Goal: Task Accomplishment & Management: Manage account settings

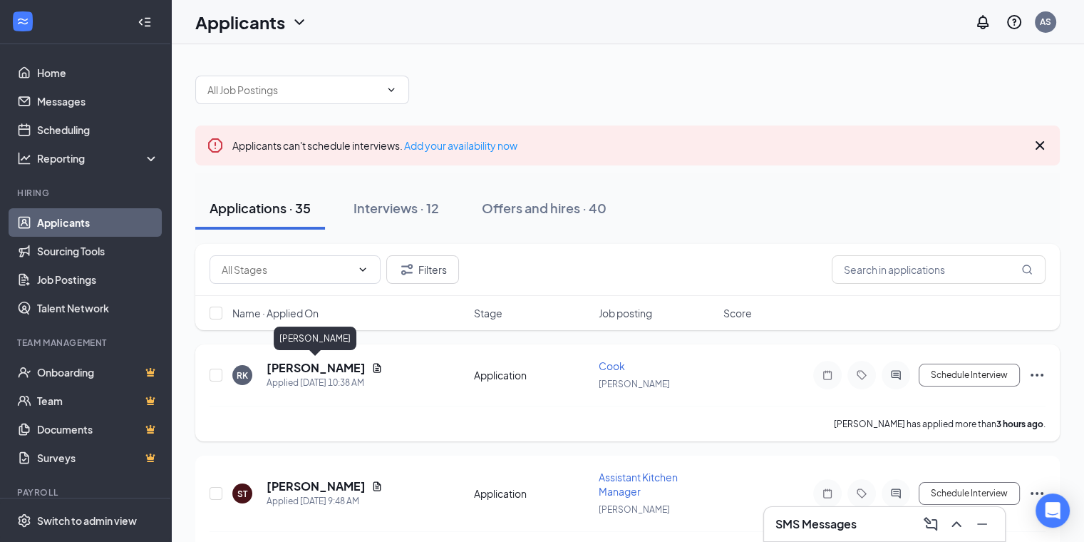
click at [314, 368] on h5 "[PERSON_NAME]" at bounding box center [316, 368] width 99 height 16
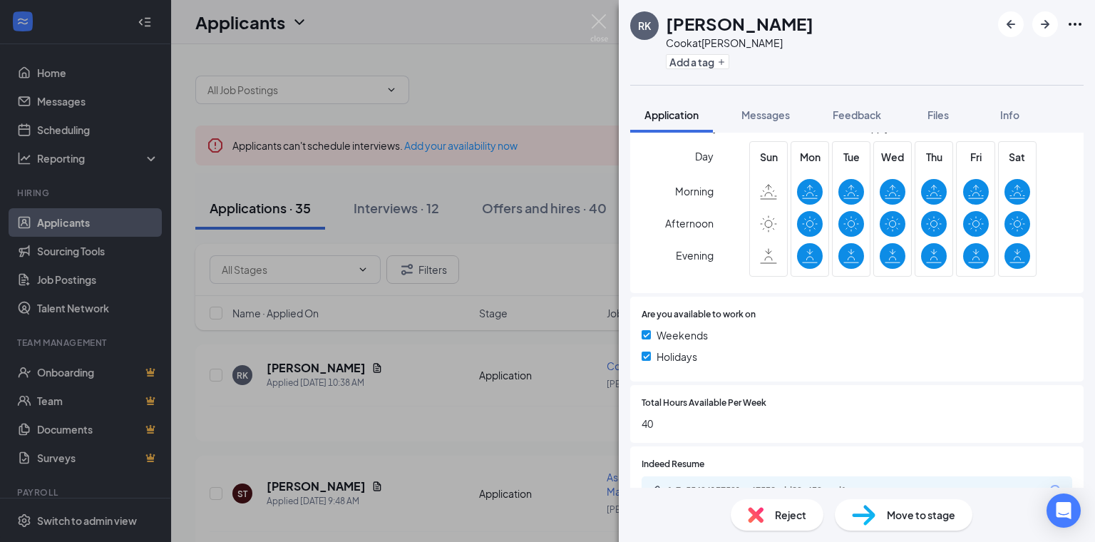
scroll to position [361, 0]
click at [775, 514] on span "Reject" at bounding box center [790, 515] width 31 height 16
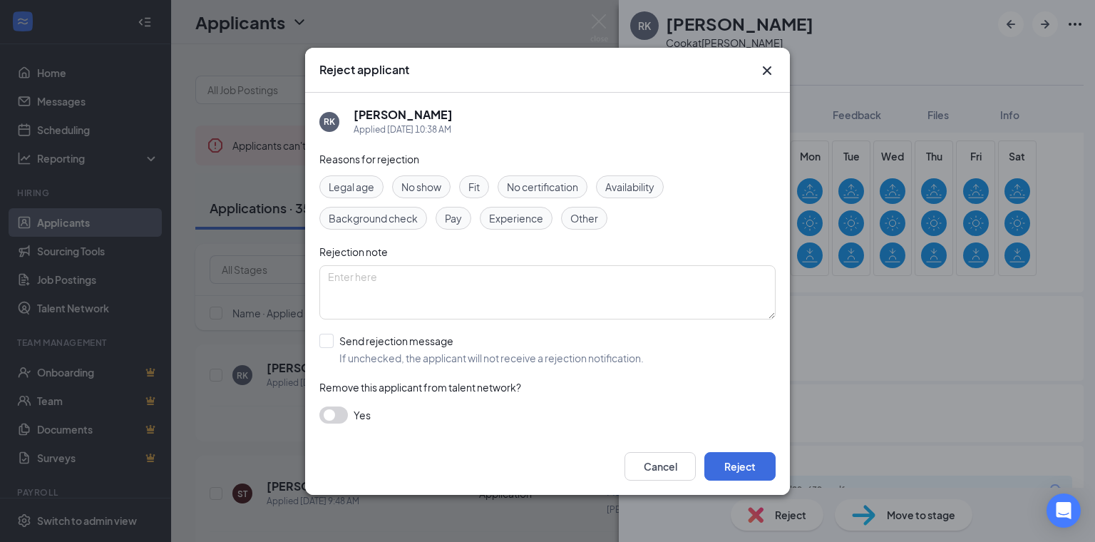
click at [631, 183] on span "Availability" at bounding box center [629, 187] width 49 height 16
click at [594, 314] on textarea at bounding box center [547, 292] width 456 height 54
type textarea "no [DATE] availability"
click at [738, 460] on button "Reject" at bounding box center [739, 466] width 71 height 29
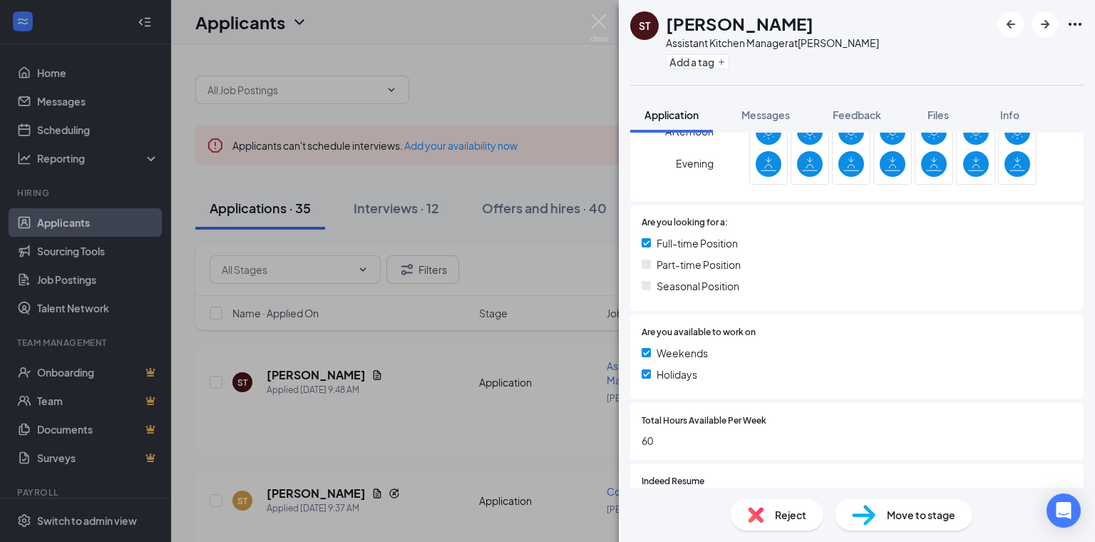
scroll to position [420, 0]
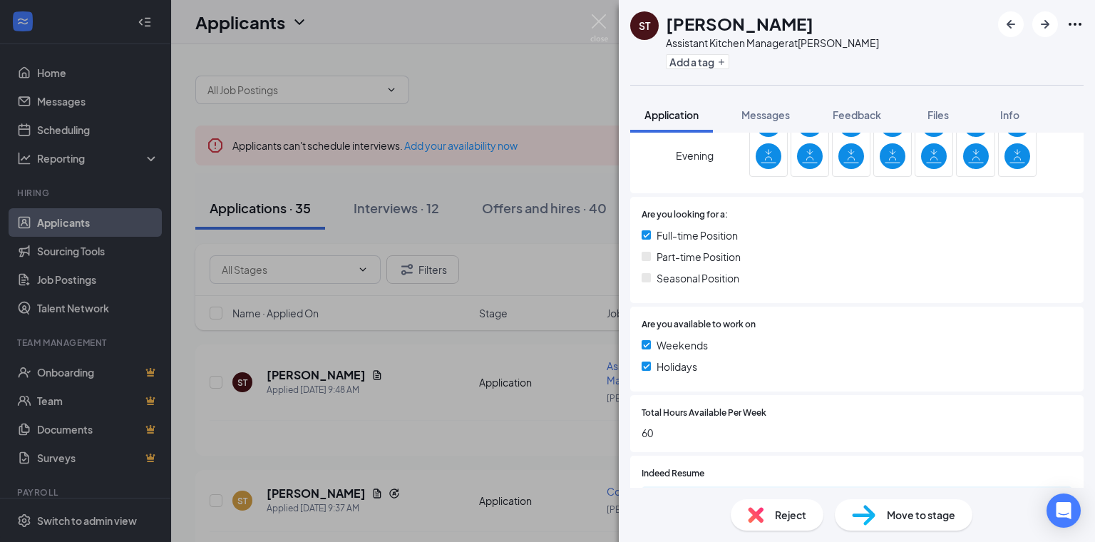
click at [790, 502] on div "Reject" at bounding box center [776, 514] width 93 height 31
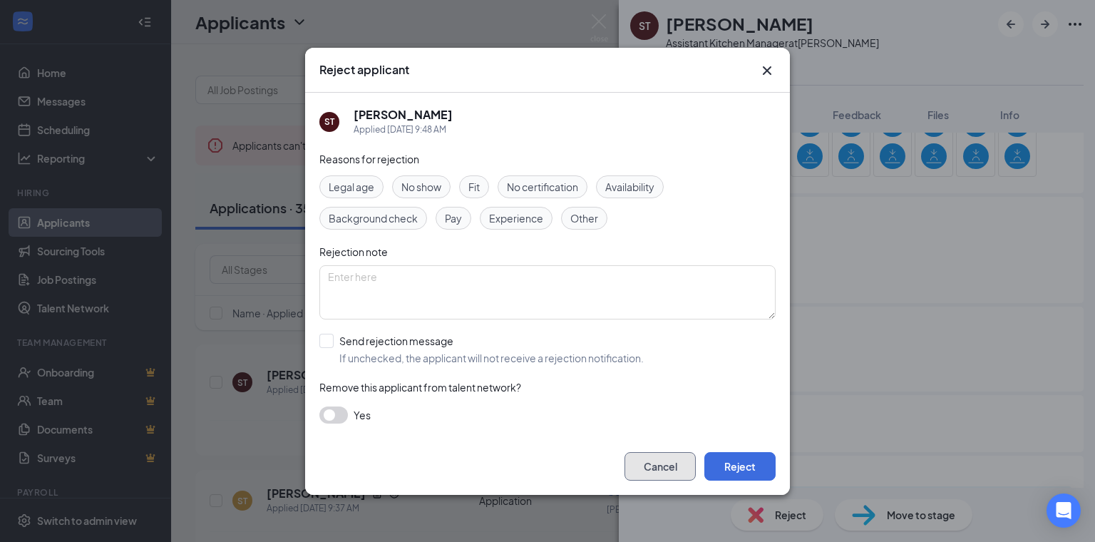
click at [661, 466] on button "Cancel" at bounding box center [659, 466] width 71 height 29
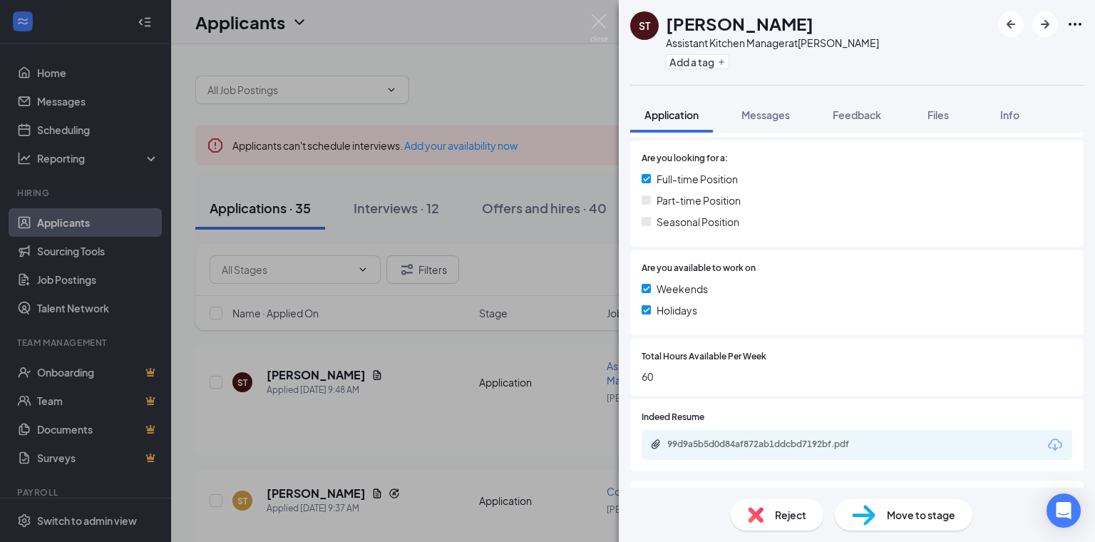
scroll to position [559, 0]
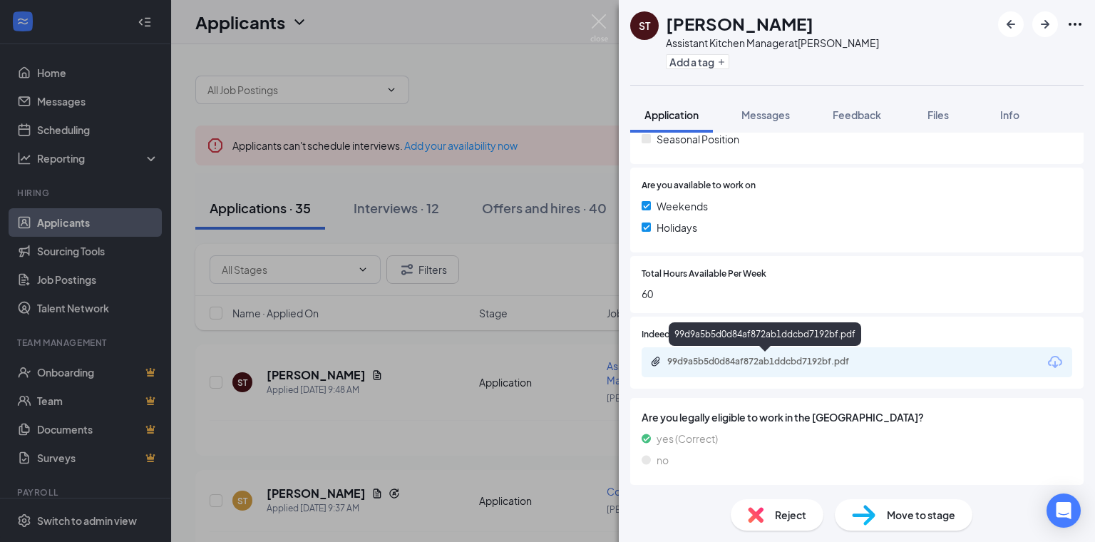
click at [745, 356] on div "99d9a5b5d0d84af872ab1ddcbd7192bf.pdf" at bounding box center [767, 361] width 200 height 11
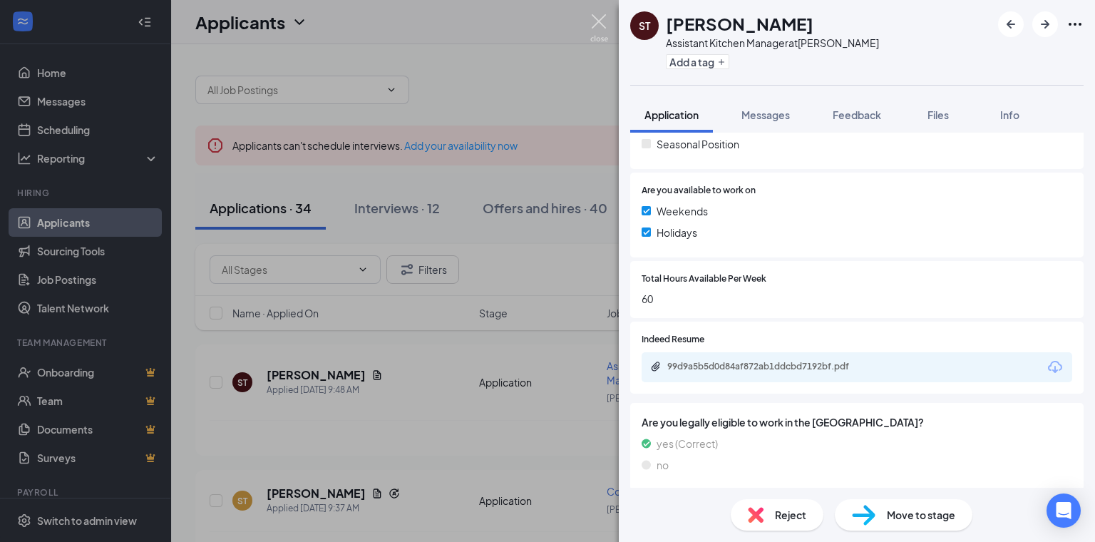
click at [607, 22] on img at bounding box center [599, 28] width 18 height 28
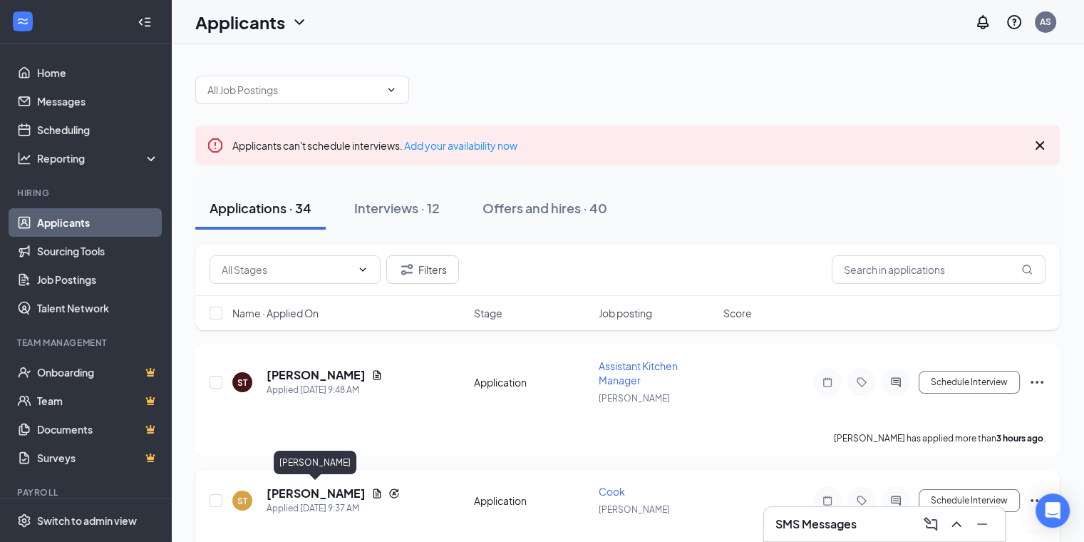
click at [302, 487] on h5 "[PERSON_NAME]" at bounding box center [316, 493] width 99 height 16
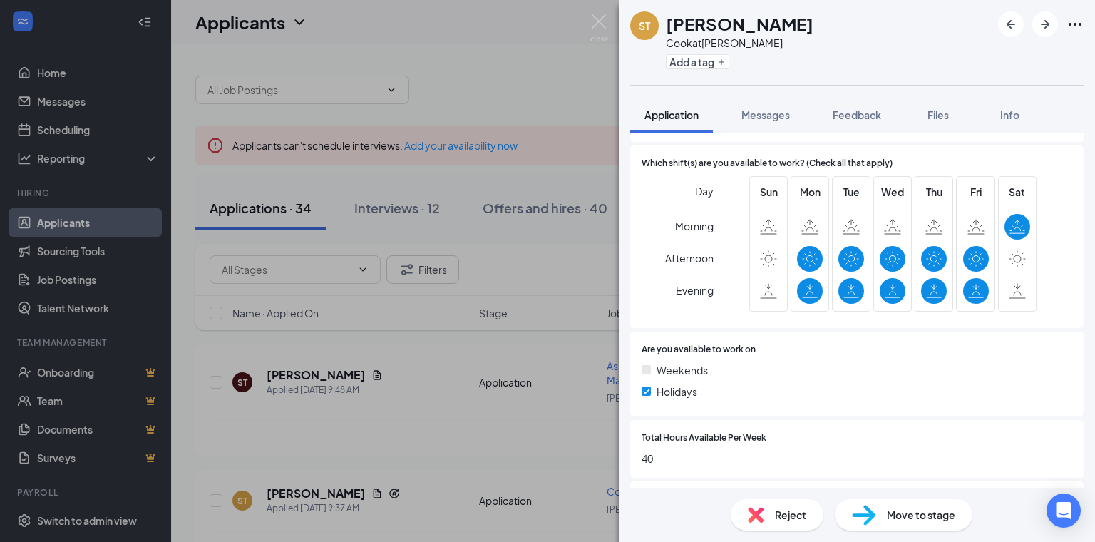
scroll to position [330, 0]
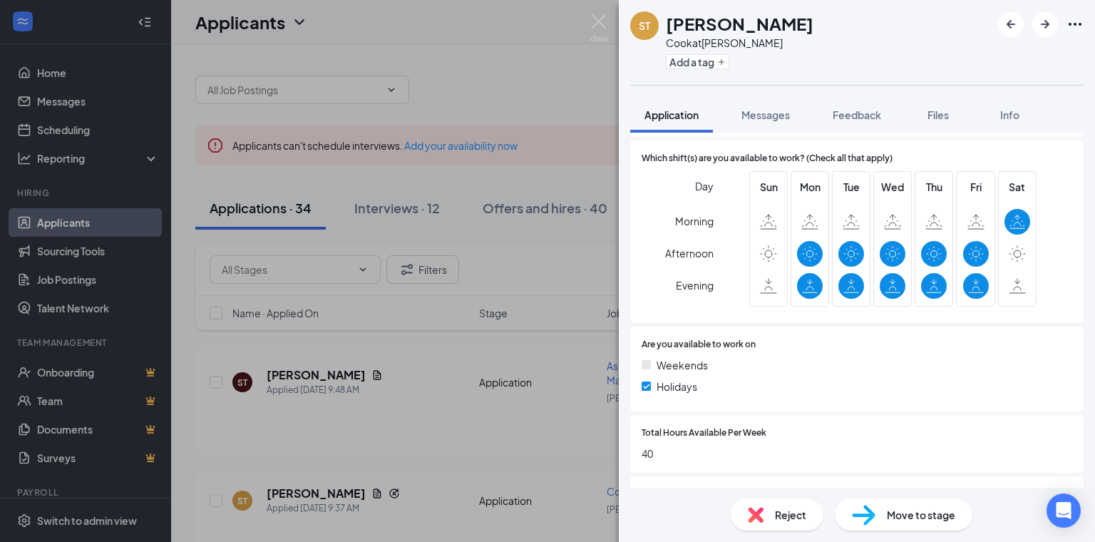
click at [798, 517] on span "Reject" at bounding box center [790, 515] width 31 height 16
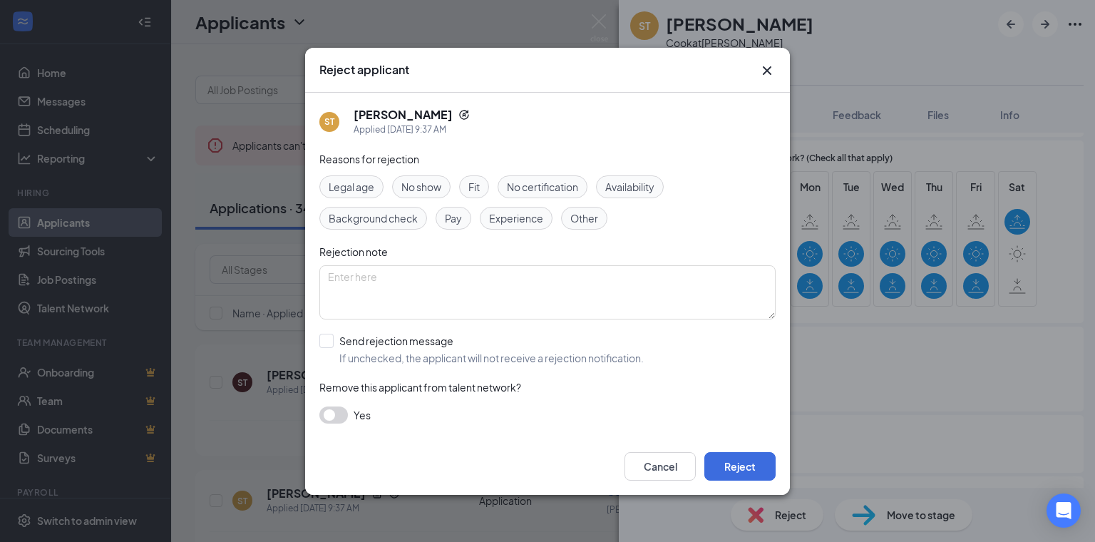
click at [631, 191] on span "Availability" at bounding box center [629, 187] width 49 height 16
click at [744, 466] on button "Reject" at bounding box center [739, 466] width 71 height 29
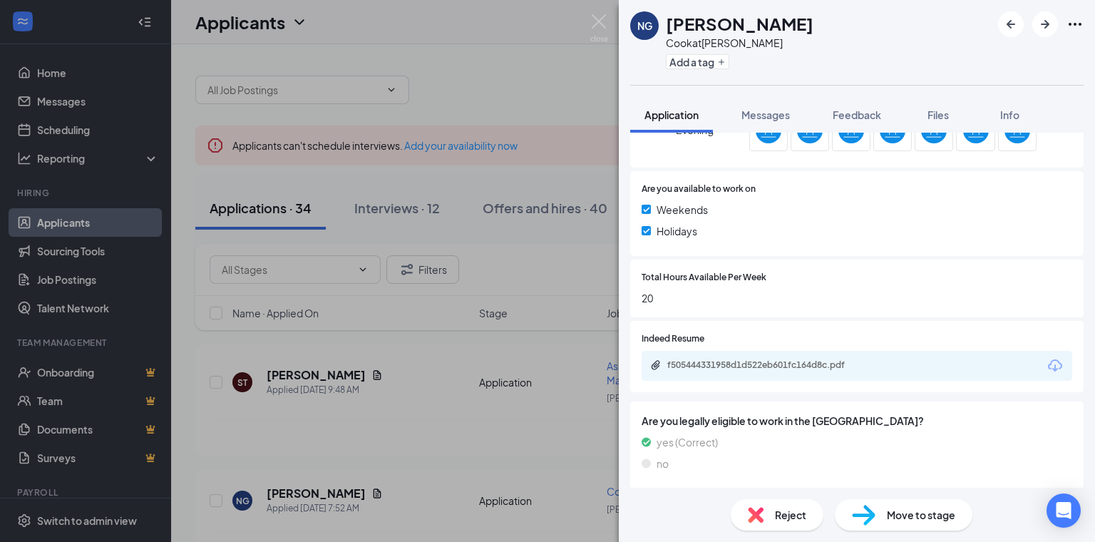
scroll to position [450, 0]
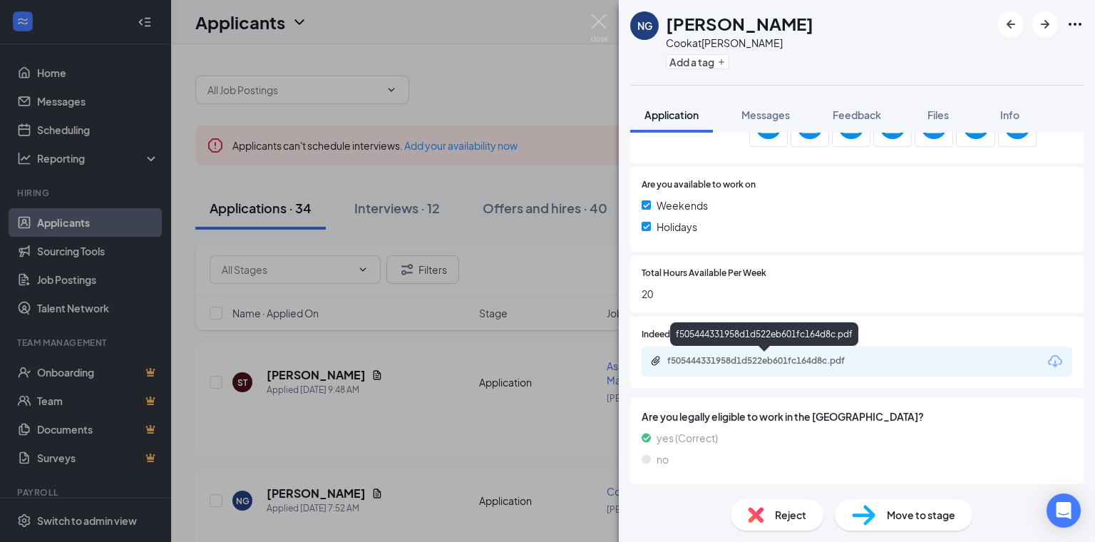
click at [779, 356] on div "f505444331958d1d522eb601fc164d8c.pdf" at bounding box center [767, 360] width 200 height 11
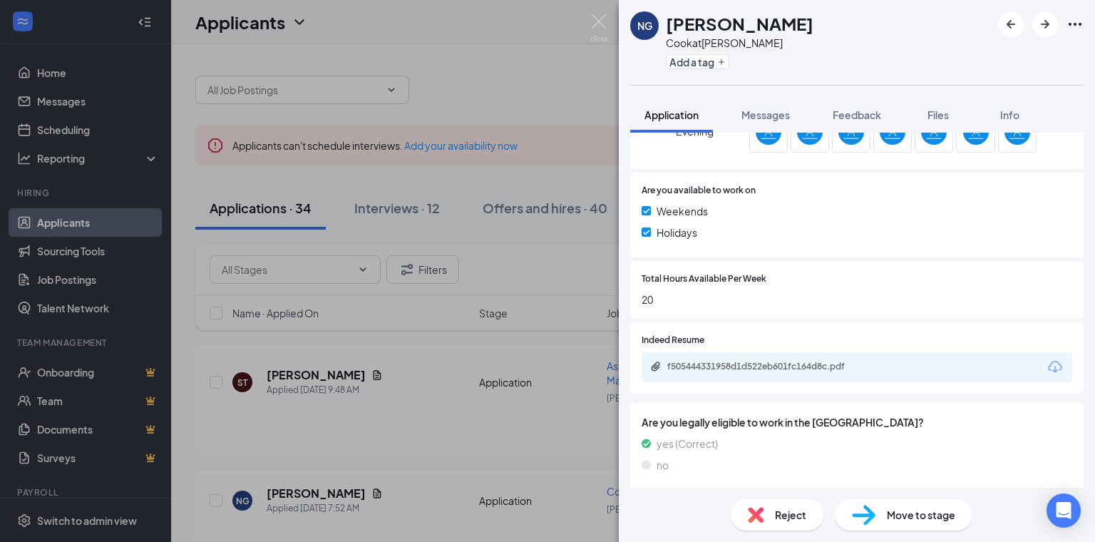
click at [895, 515] on span "Move to stage" at bounding box center [921, 515] width 68 height 16
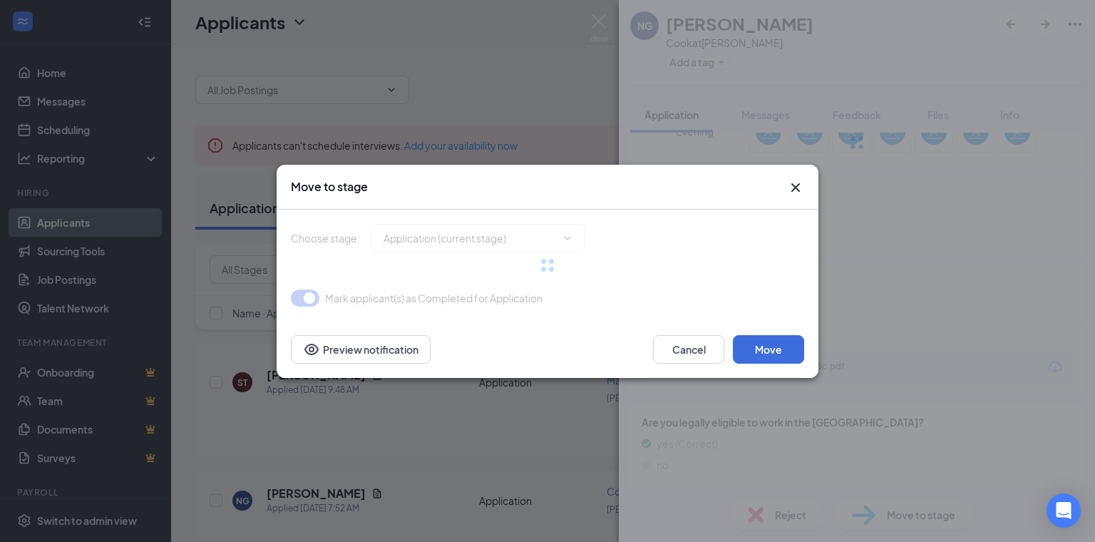
type input "Review Stage (next stage)"
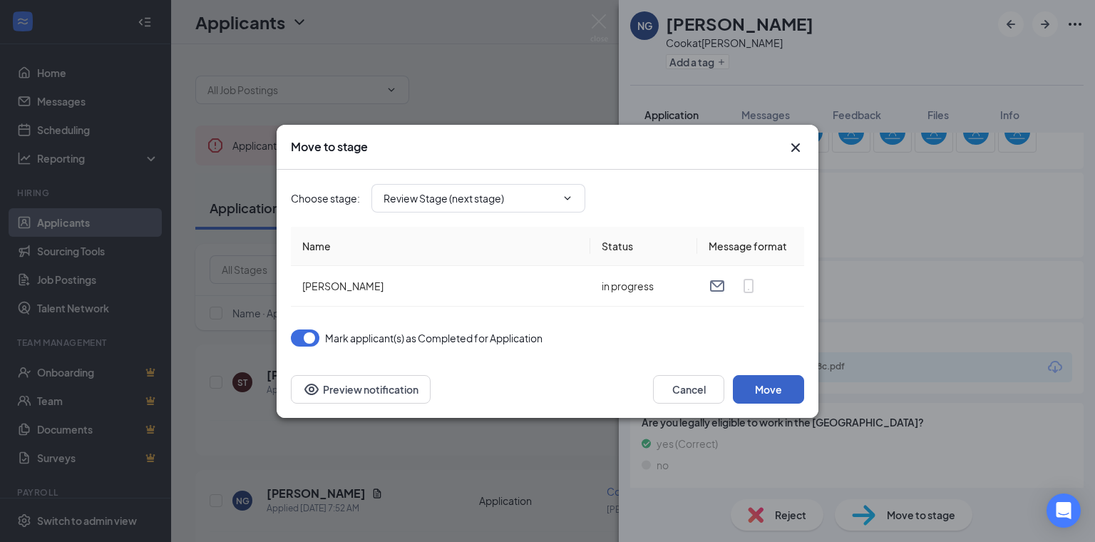
click at [751, 386] on button "Move" at bounding box center [768, 389] width 71 height 29
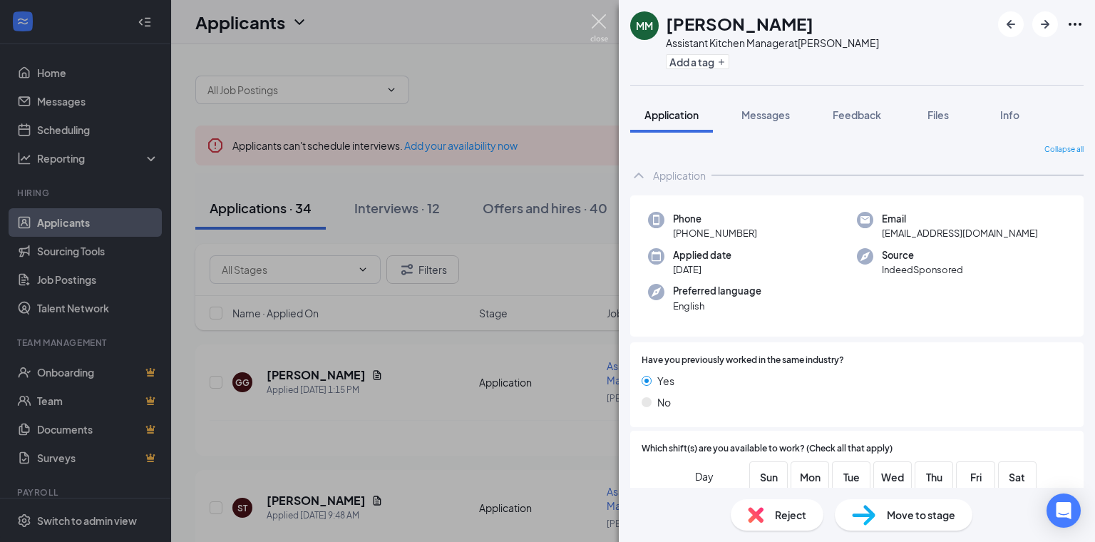
click at [599, 21] on img at bounding box center [599, 28] width 18 height 28
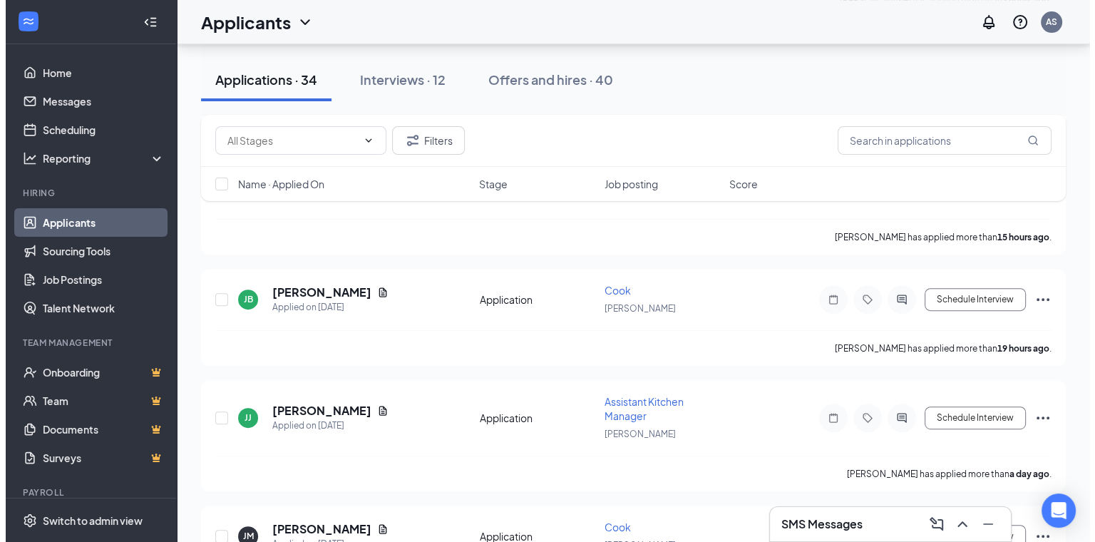
scroll to position [600, 0]
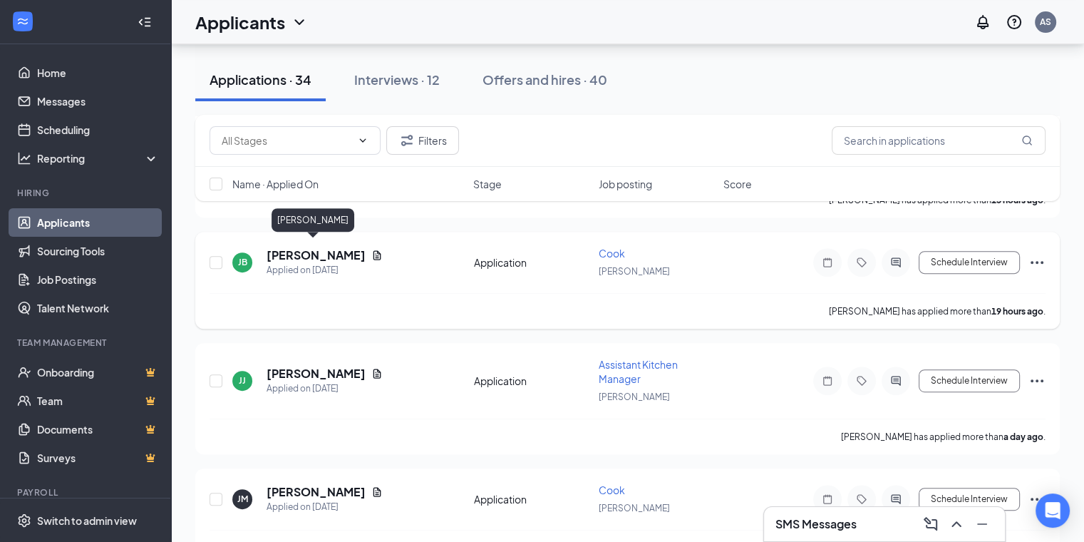
click at [324, 247] on h5 "[PERSON_NAME]" at bounding box center [316, 255] width 99 height 16
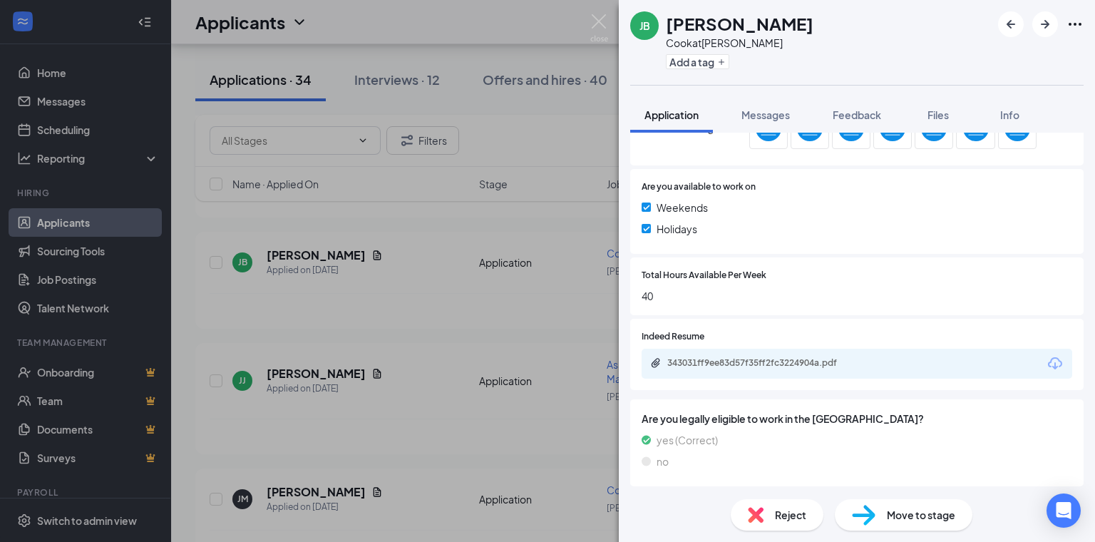
scroll to position [450, 0]
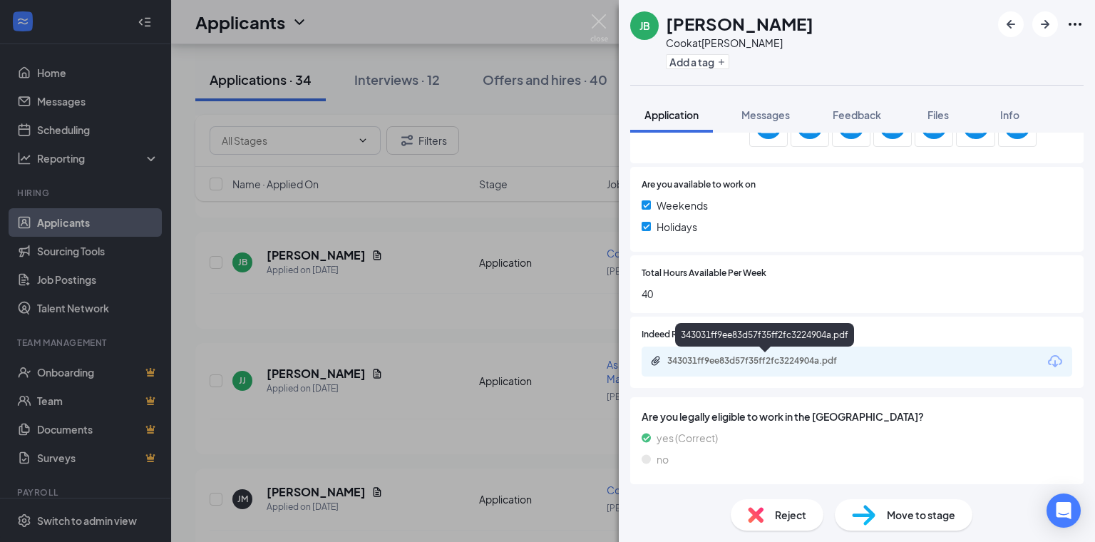
click at [784, 361] on div "343031ff9ee83d57f35ff2fc3224904a.pdf" at bounding box center [767, 360] width 200 height 11
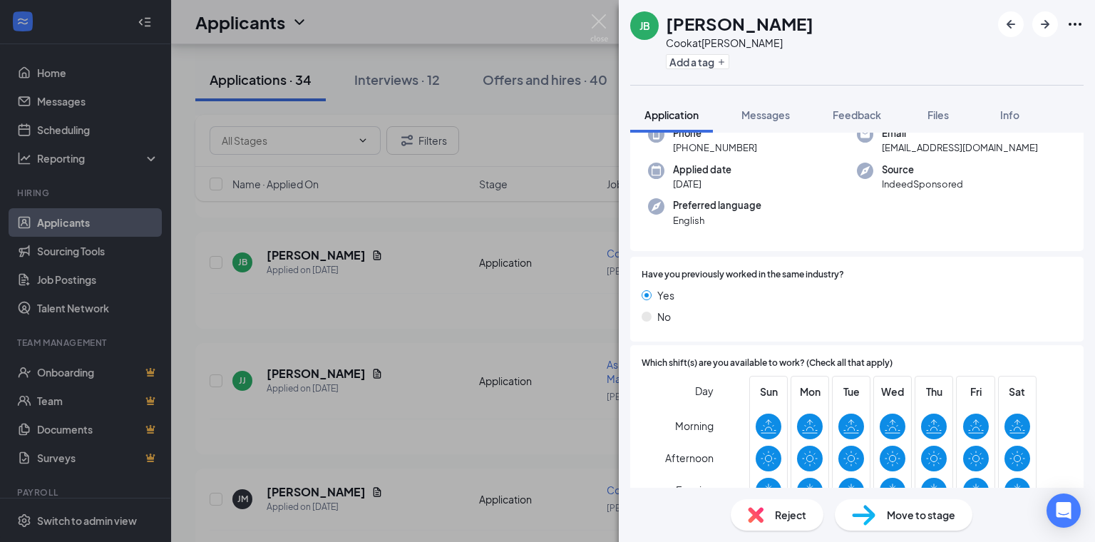
scroll to position [56, 0]
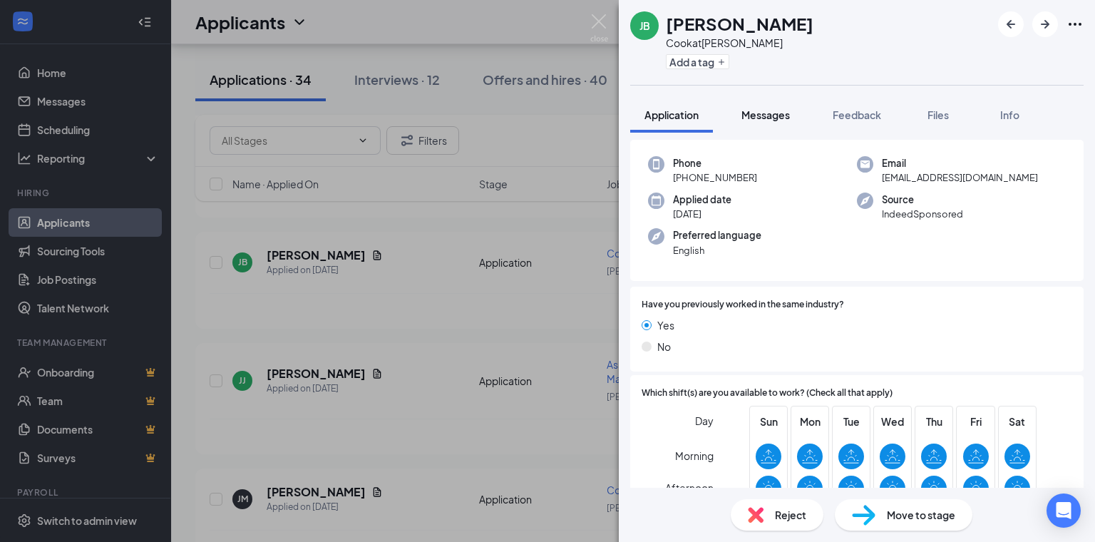
click at [754, 108] on span "Messages" at bounding box center [765, 114] width 48 height 13
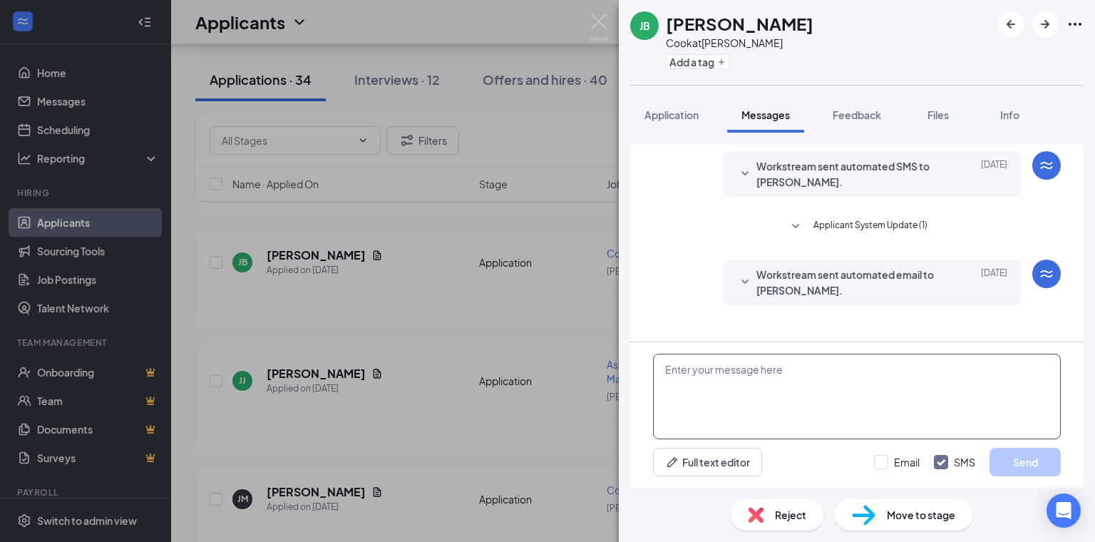
click at [735, 377] on textarea at bounding box center [857, 396] width 408 height 86
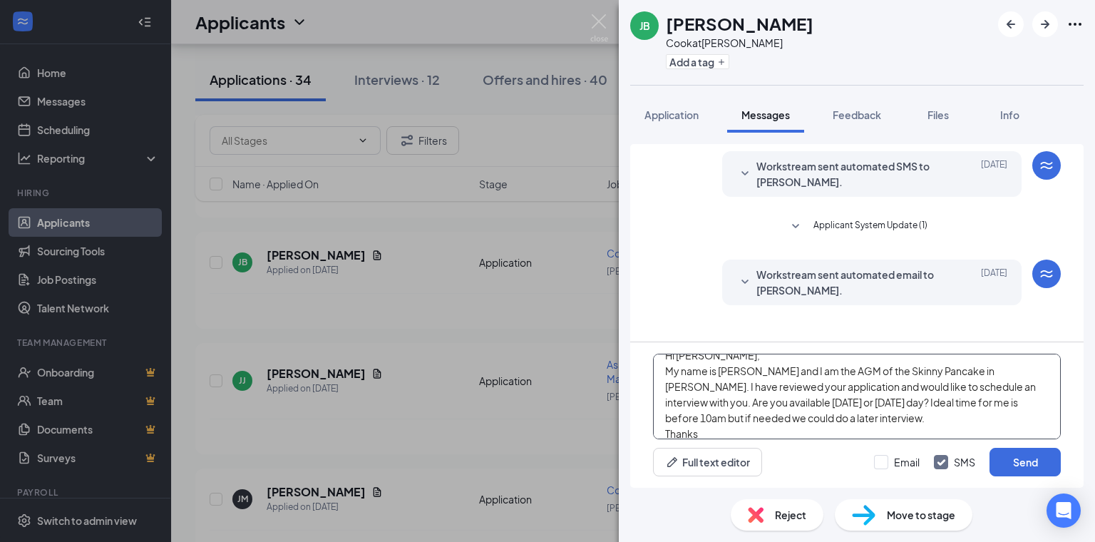
scroll to position [31, 0]
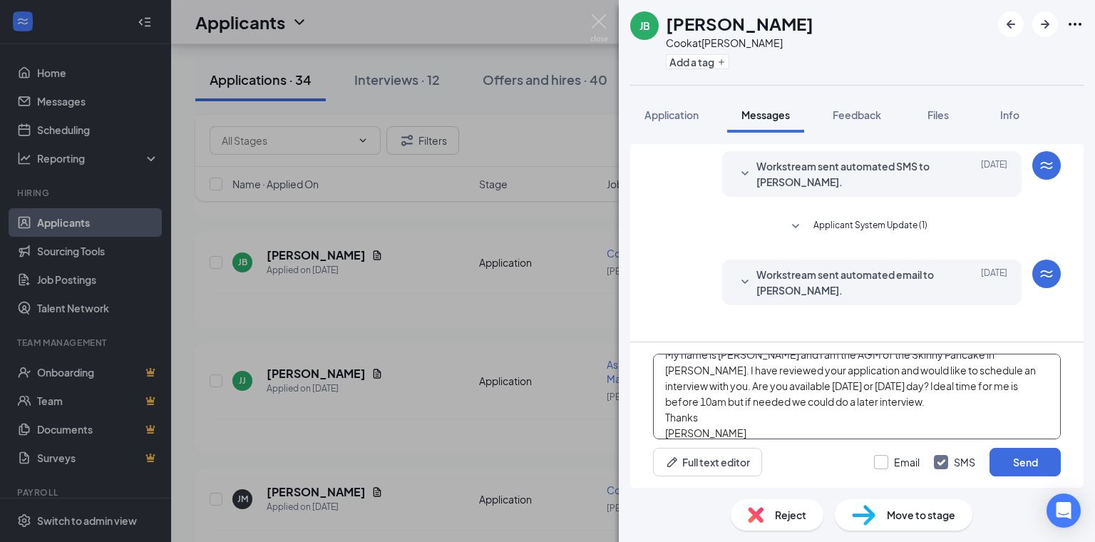
type textarea "Hi [PERSON_NAME], My name is [PERSON_NAME] and I am the AGM of the Skinny Panca…"
click at [882, 462] on input "Email" at bounding box center [897, 462] width 46 height 14
checkbox input "true"
click at [1031, 468] on button "Send" at bounding box center [1024, 462] width 71 height 29
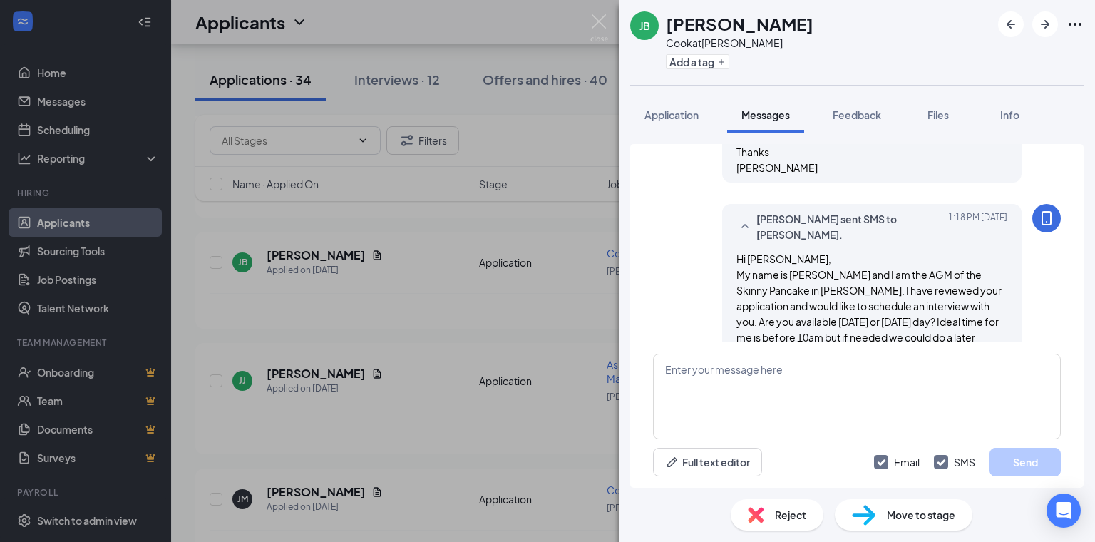
scroll to position [379, 0]
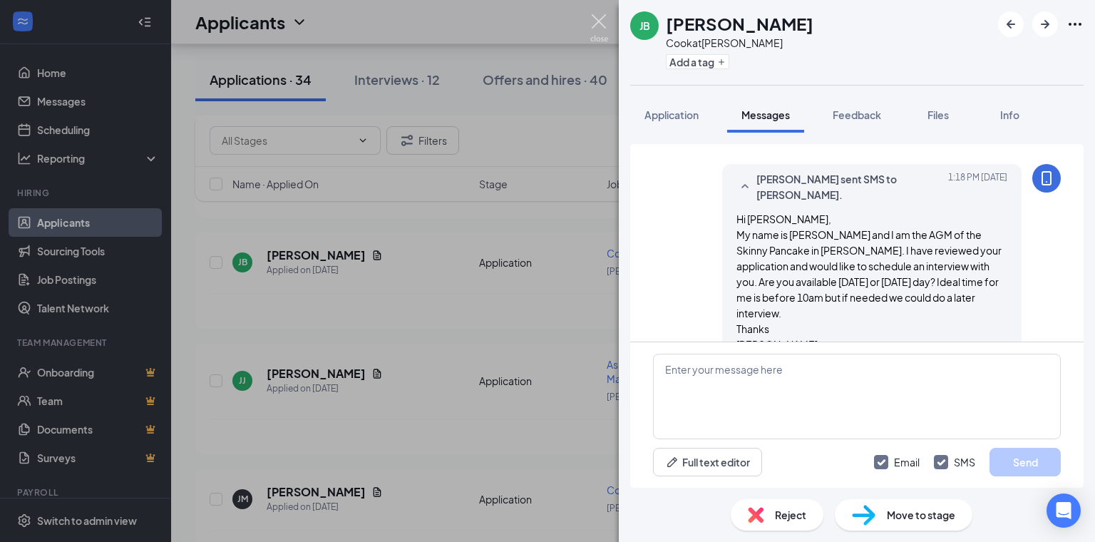
click at [606, 28] on img at bounding box center [599, 28] width 18 height 28
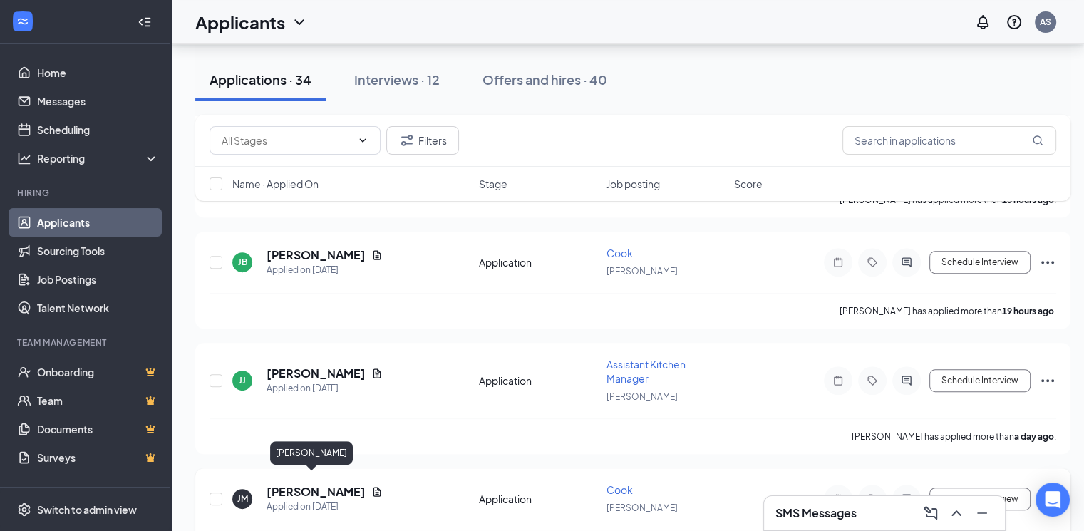
click at [299, 484] on h5 "[PERSON_NAME]" at bounding box center [316, 492] width 99 height 16
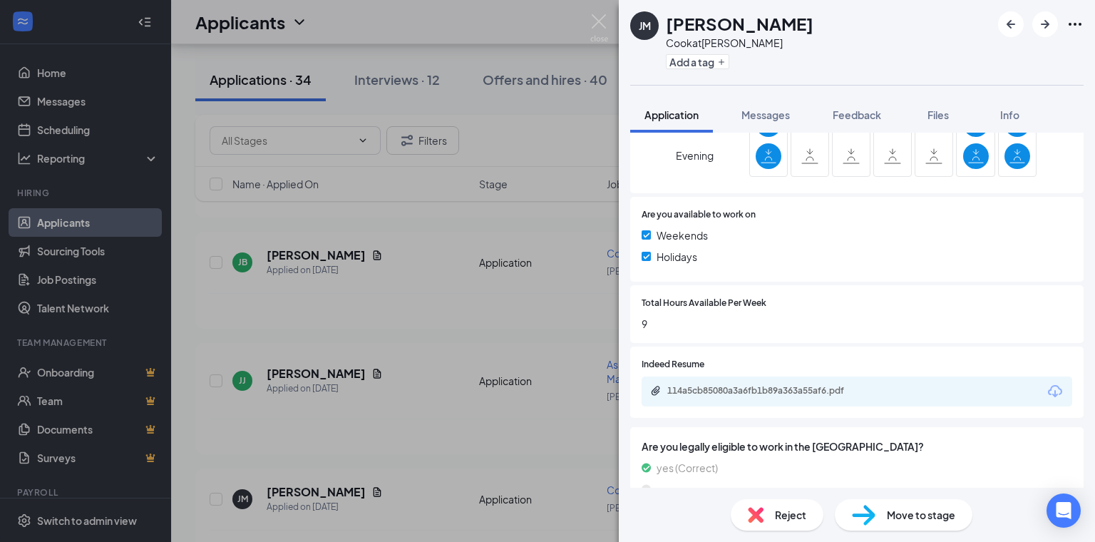
scroll to position [422, 0]
click at [832, 396] on div "114a5cb85080a3a6fb1b89a363a55af6.pdf" at bounding box center [856, 389] width 430 height 30
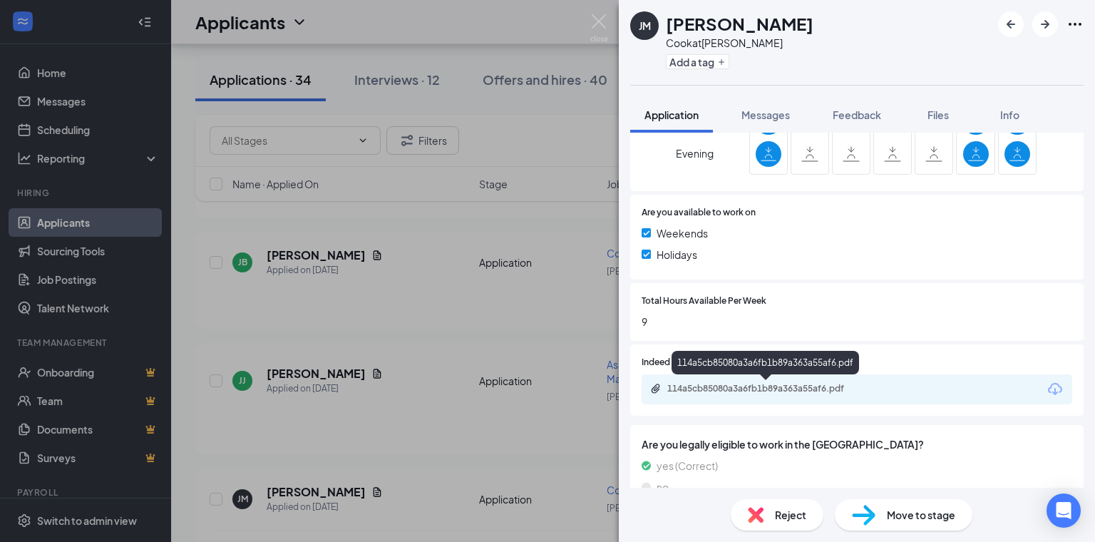
click at [817, 391] on div "114a5cb85080a3a6fb1b89a363a55af6.pdf" at bounding box center [767, 388] width 200 height 11
click at [760, 505] on div "Reject" at bounding box center [776, 514] width 93 height 31
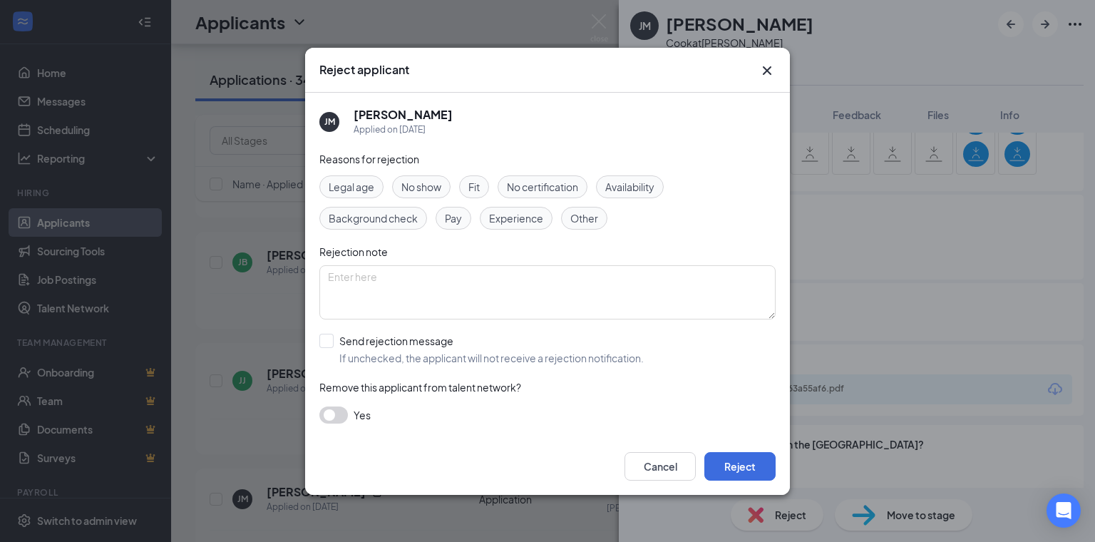
click at [610, 187] on span "Availability" at bounding box center [629, 187] width 49 height 16
click at [519, 207] on div "Experience" at bounding box center [516, 218] width 73 height 23
click at [738, 478] on button "Reject" at bounding box center [739, 466] width 71 height 29
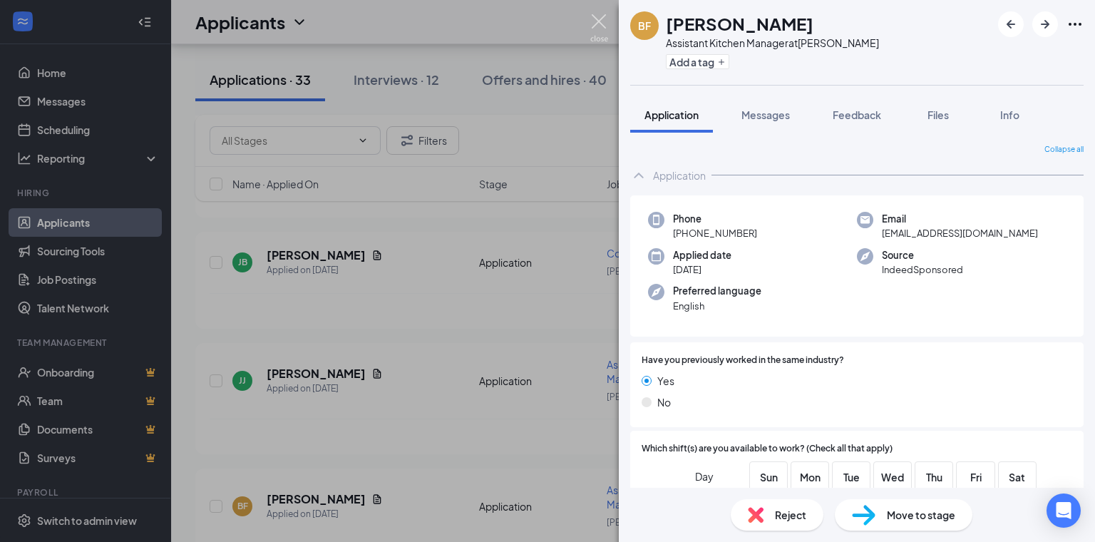
click at [606, 26] on img at bounding box center [599, 28] width 18 height 28
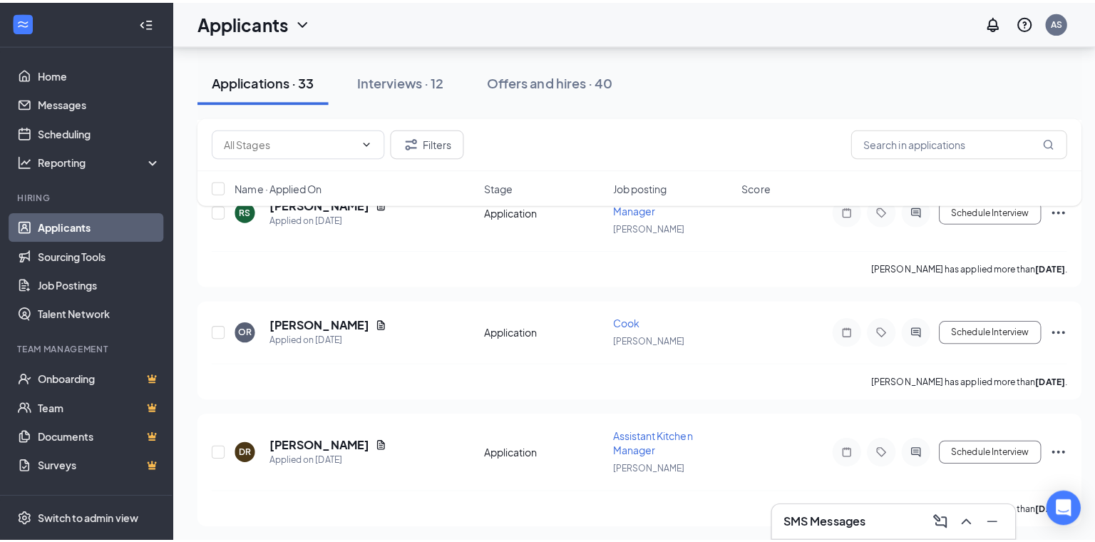
scroll to position [1363, 0]
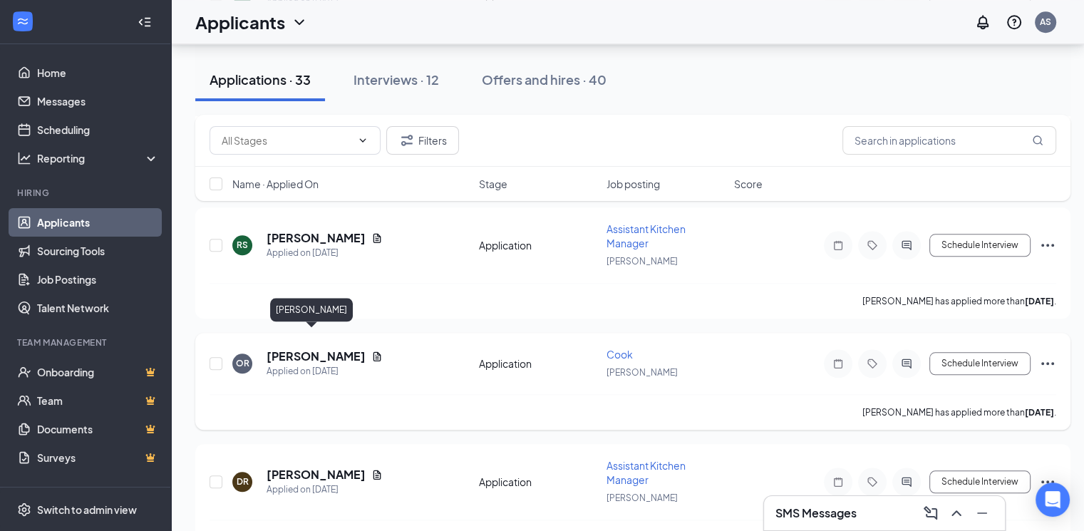
click at [304, 348] on h5 "[PERSON_NAME]" at bounding box center [316, 356] width 99 height 16
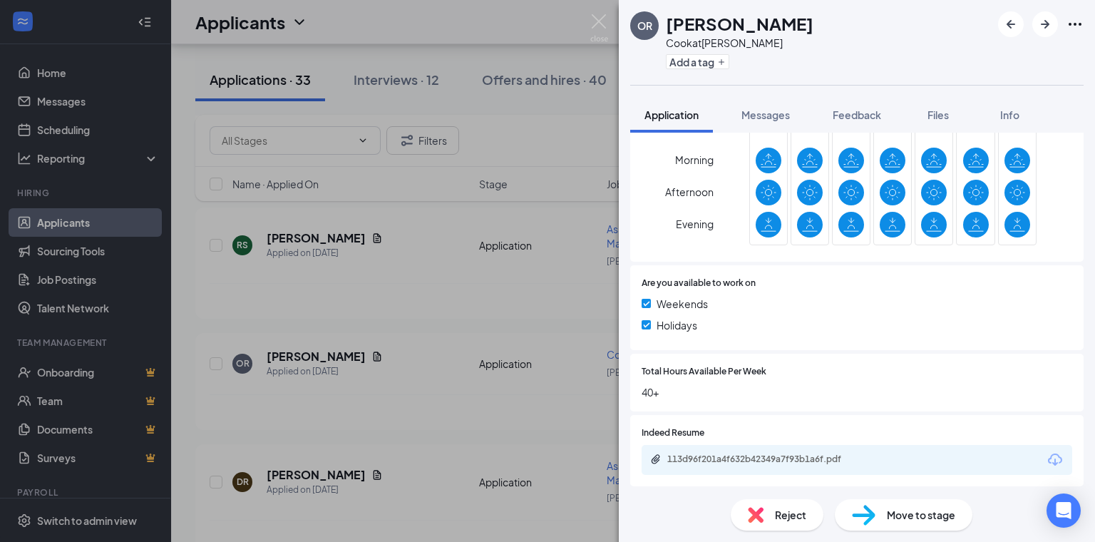
scroll to position [450, 0]
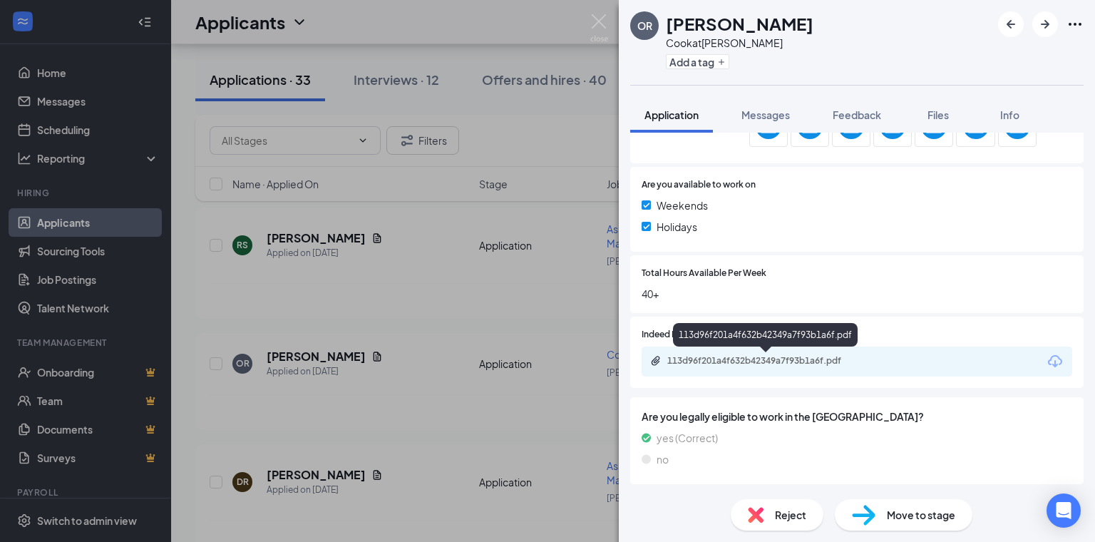
click at [777, 364] on div "113d96f201a4f632b42349a7f93b1a6f.pdf" at bounding box center [767, 360] width 200 height 11
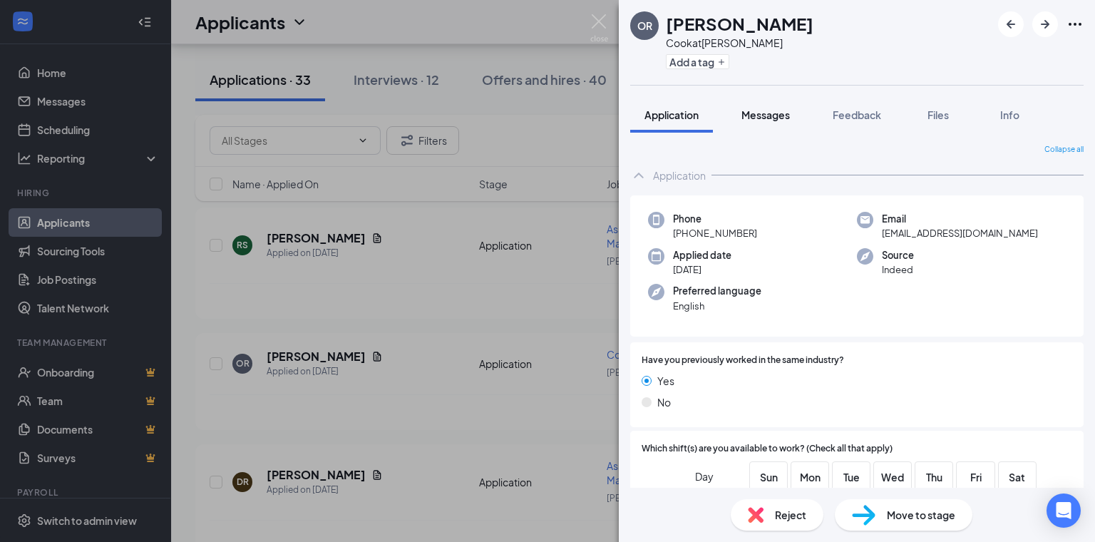
click at [774, 118] on span "Messages" at bounding box center [765, 114] width 48 height 13
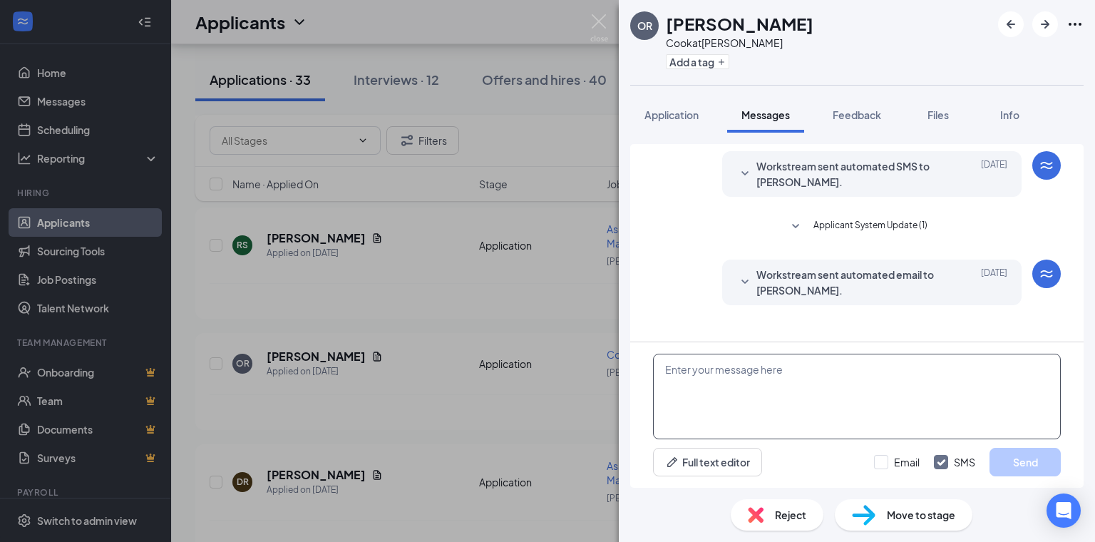
click at [725, 365] on textarea at bounding box center [857, 396] width 408 height 86
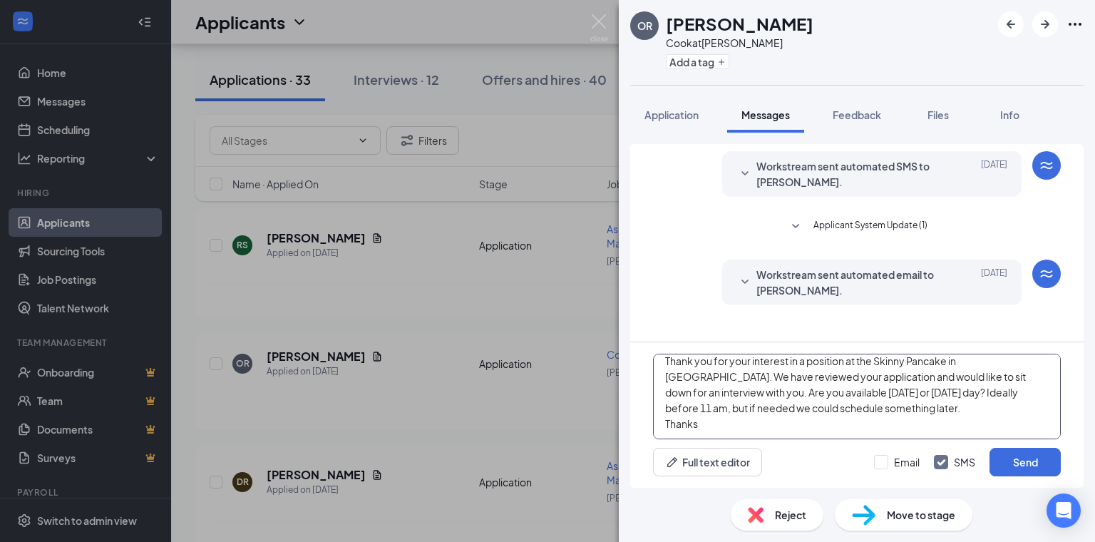
scroll to position [24, 0]
type textarea "Hello Oliver, Thank you for your interest in a position at the Skinny Pancake i…"
click at [880, 460] on input "Email" at bounding box center [897, 462] width 46 height 14
checkbox input "true"
click at [998, 458] on button "Send" at bounding box center [1024, 462] width 71 height 29
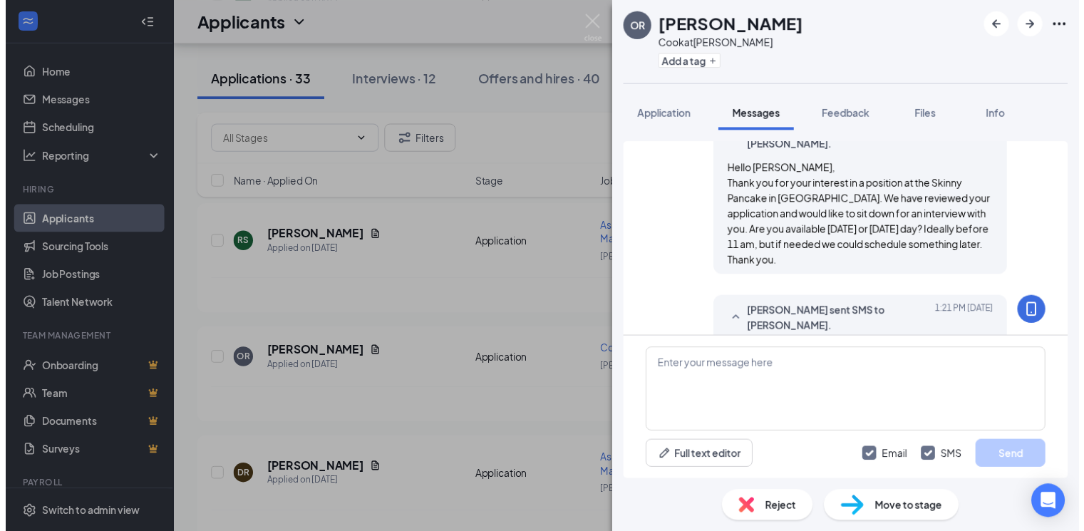
scroll to position [334, 0]
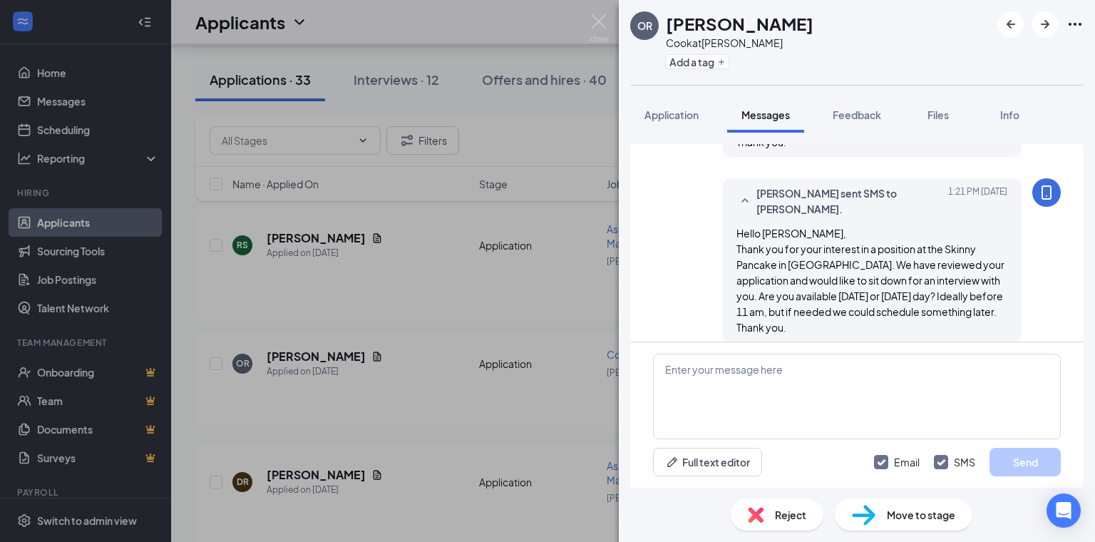
click at [850, 518] on div "Move to stage" at bounding box center [904, 514] width 138 height 31
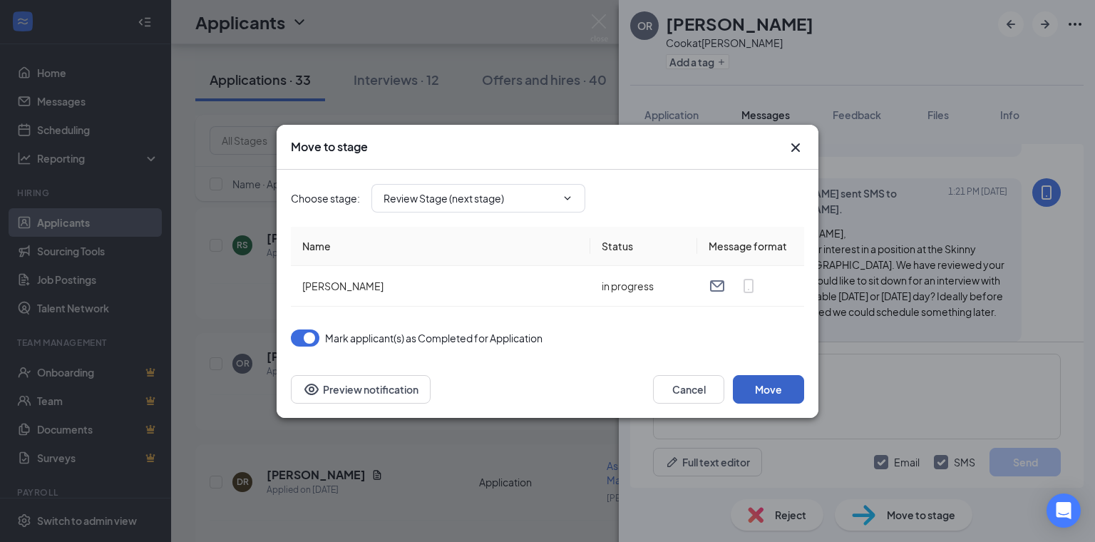
click at [766, 388] on button "Move" at bounding box center [768, 389] width 71 height 29
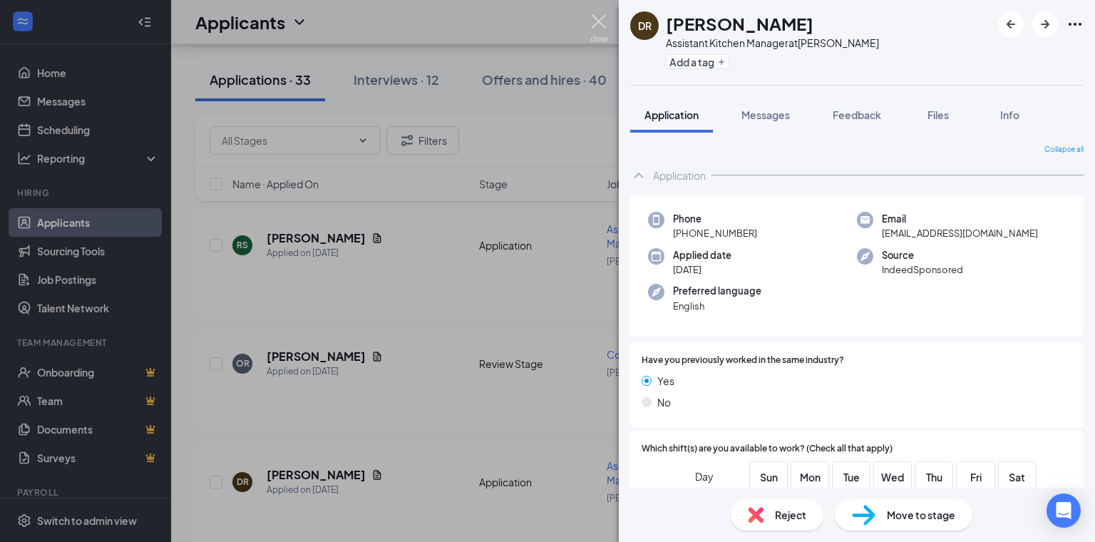
click at [599, 26] on img at bounding box center [599, 28] width 18 height 28
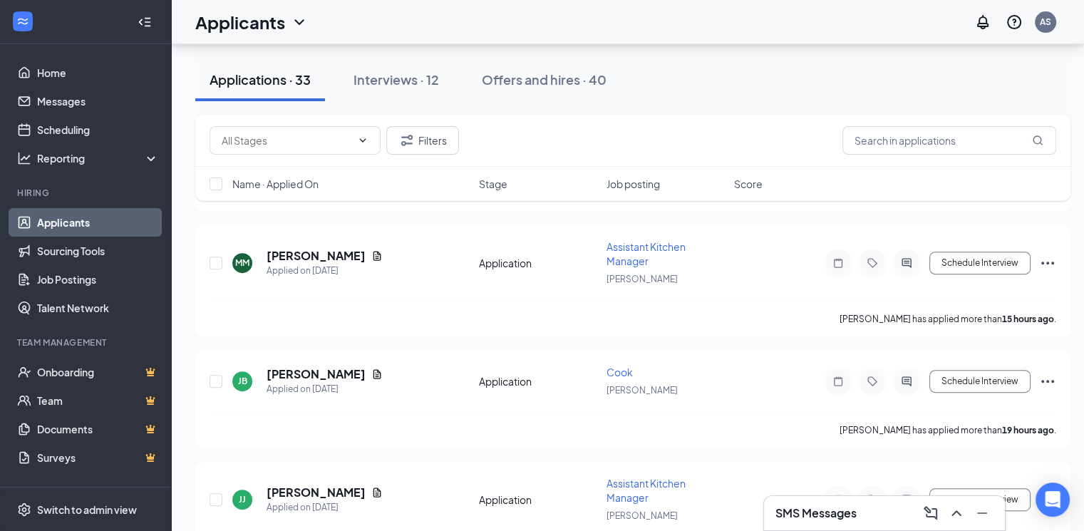
scroll to position [485, 0]
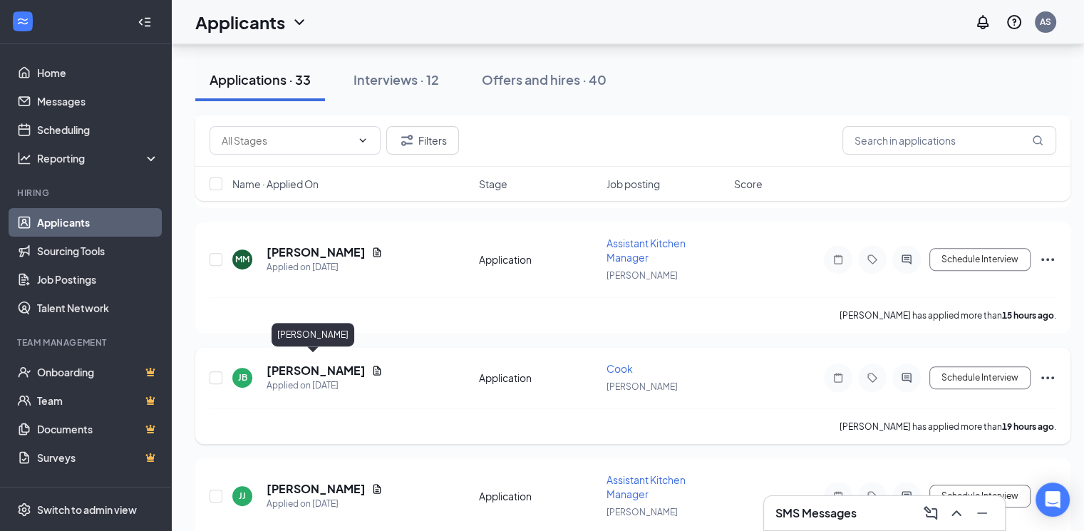
click at [325, 364] on h5 "[PERSON_NAME]" at bounding box center [316, 371] width 99 height 16
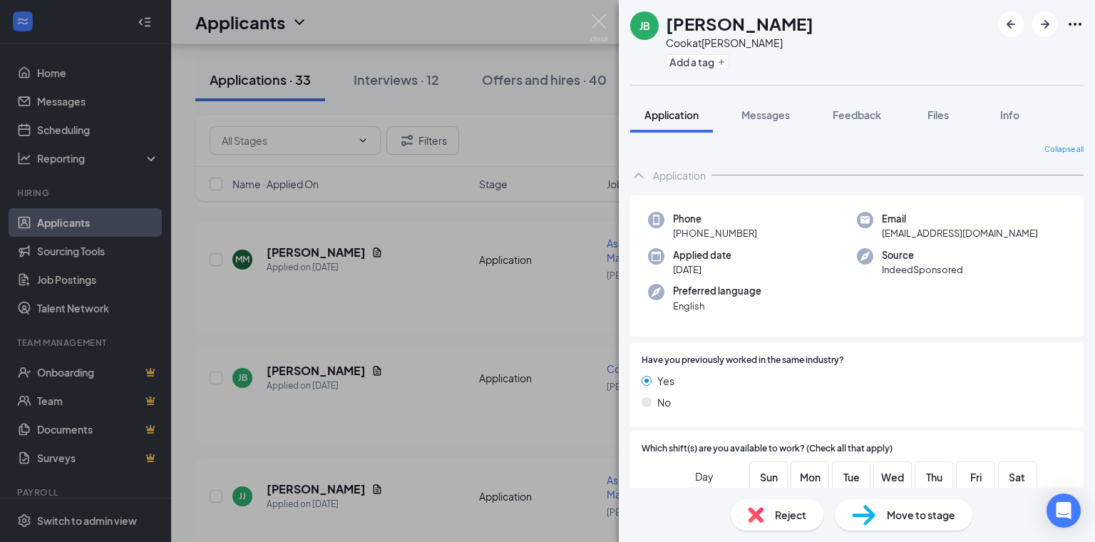
click at [889, 507] on span "Move to stage" at bounding box center [921, 515] width 68 height 16
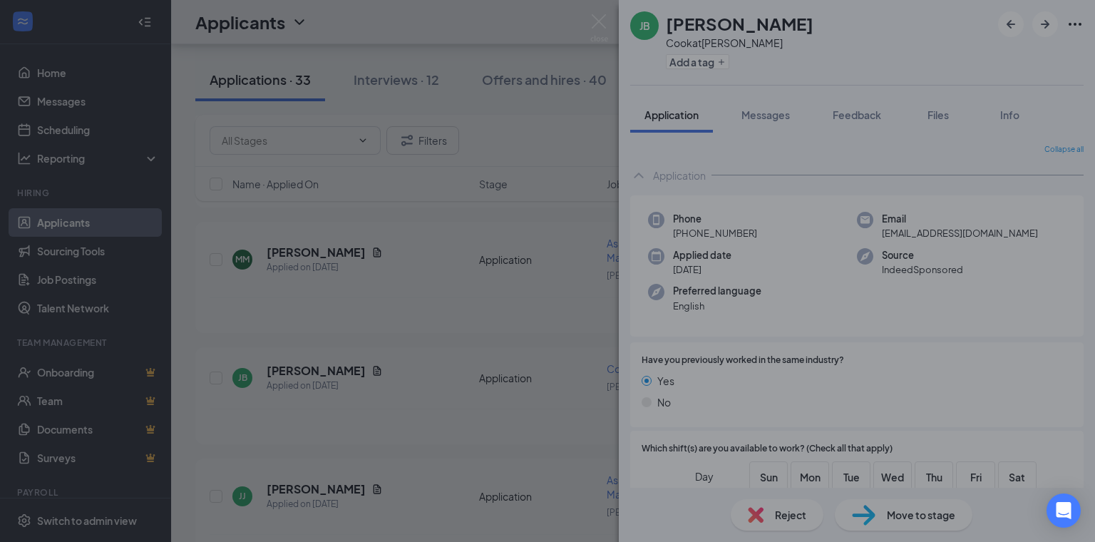
type input "Review Stage (next stage)"
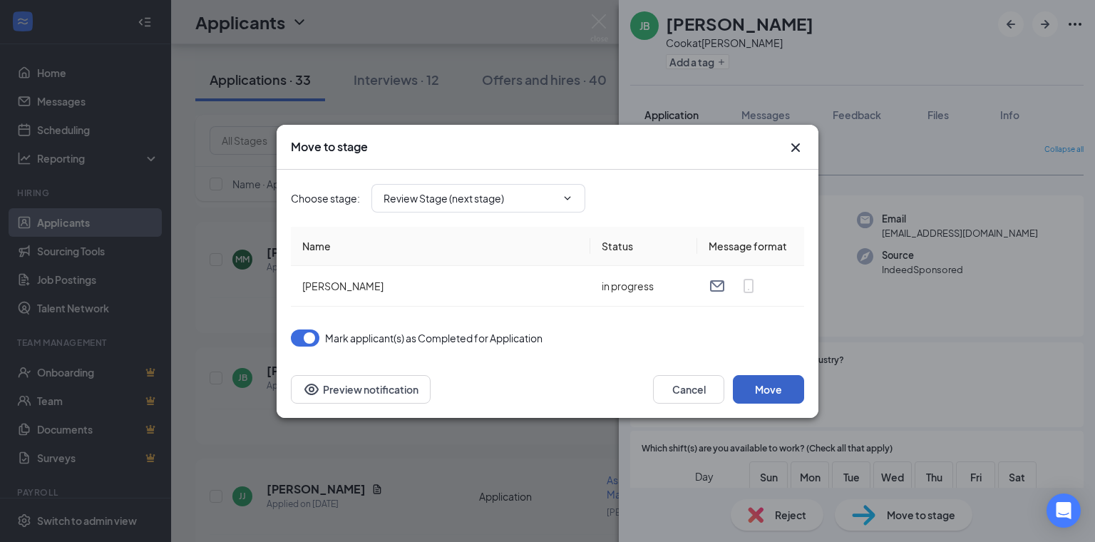
click at [786, 386] on button "Move" at bounding box center [768, 389] width 71 height 29
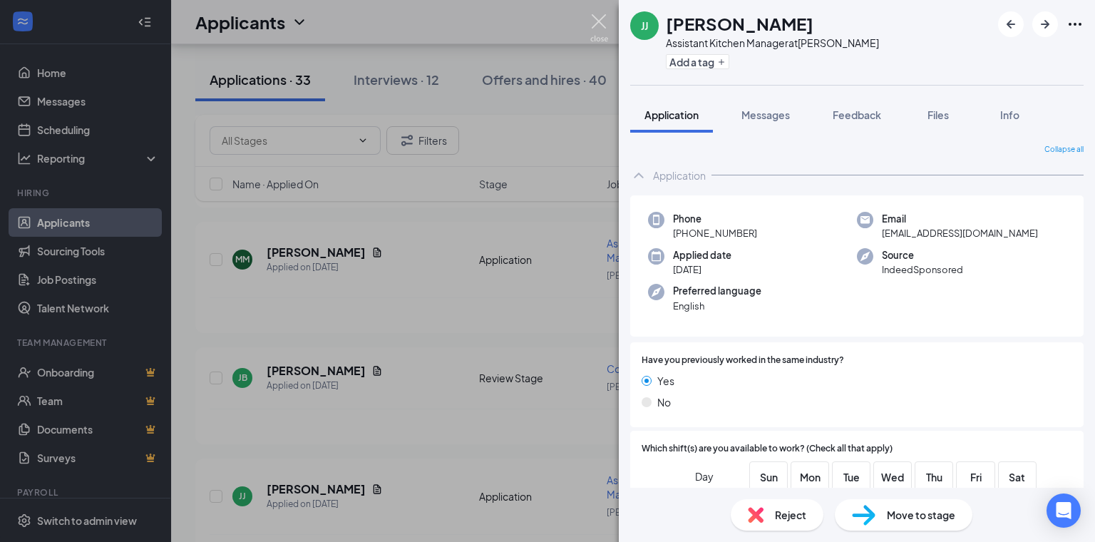
click at [591, 22] on img at bounding box center [599, 28] width 18 height 28
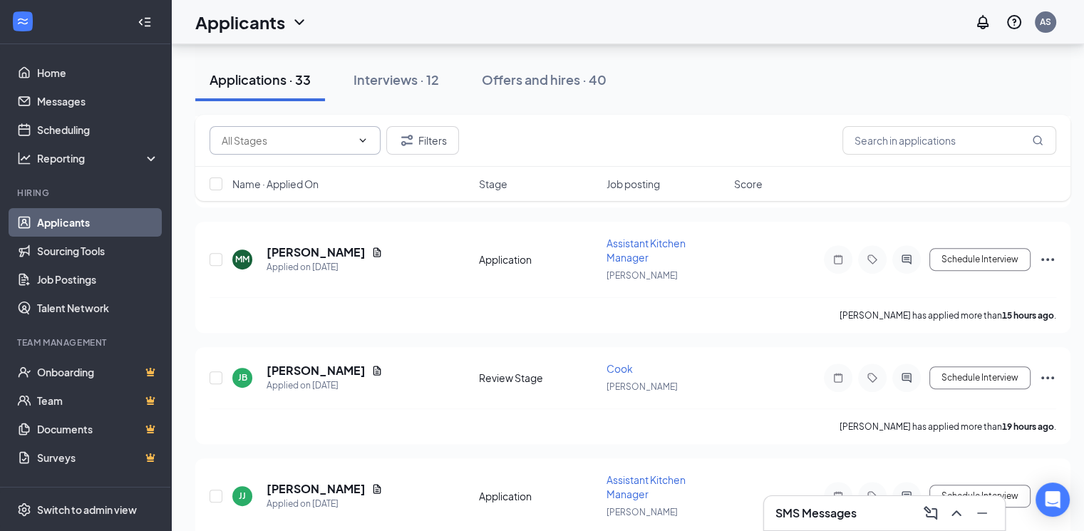
click at [348, 148] on input "text" at bounding box center [287, 141] width 130 height 16
click at [298, 182] on div "Review Stage (3)" at bounding box center [259, 175] width 77 height 16
type input "Review Stage (3)"
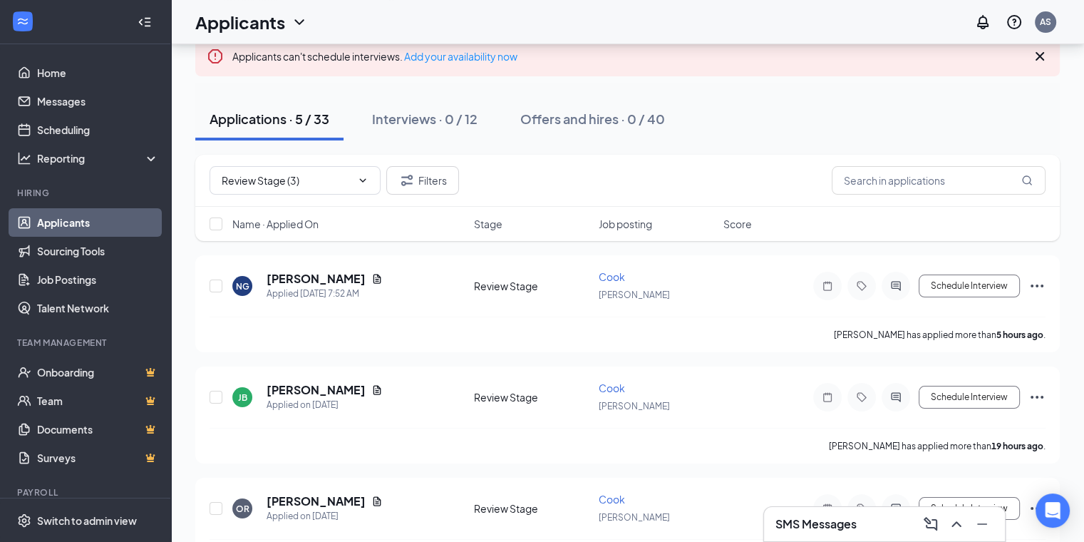
scroll to position [120, 0]
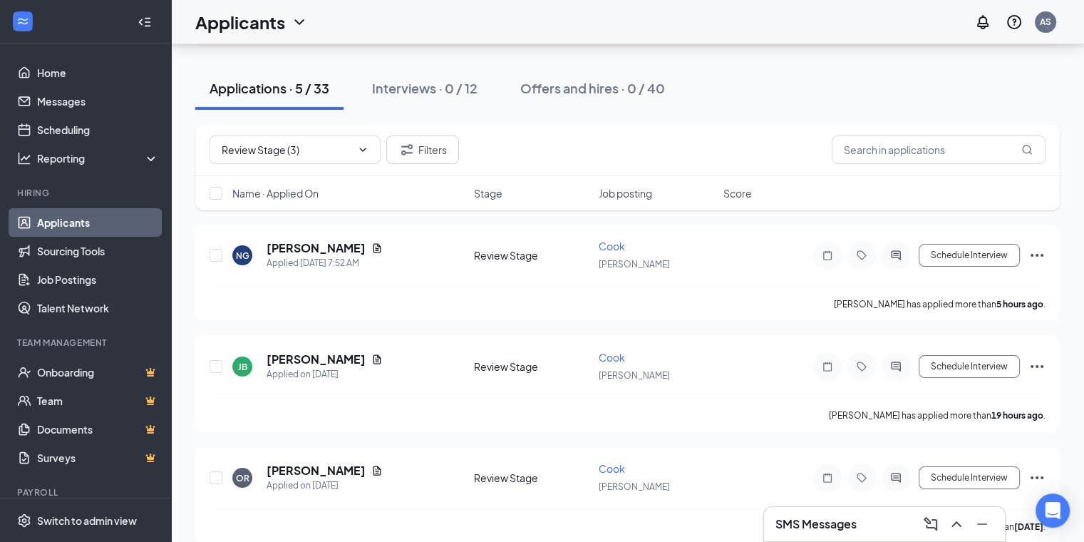
click at [804, 520] on h3 "SMS Messages" at bounding box center [815, 524] width 81 height 16
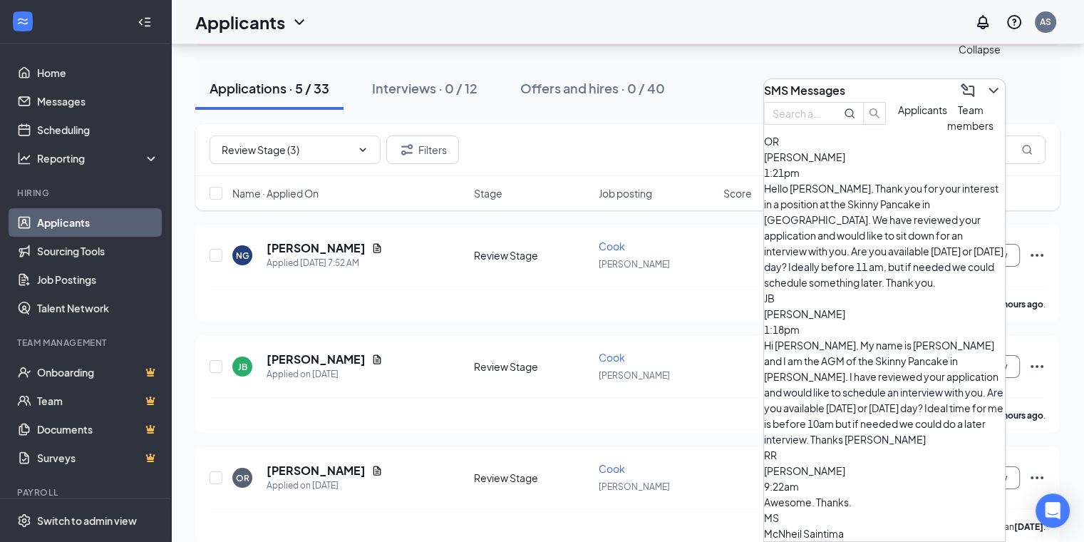
click at [985, 88] on icon "ChevronDown" at bounding box center [993, 90] width 17 height 17
